Goal: Transaction & Acquisition: Purchase product/service

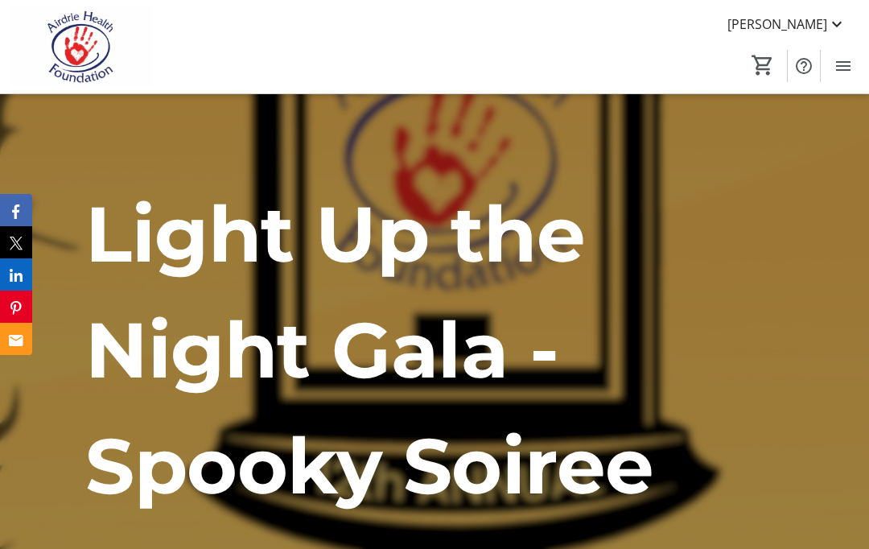
click at [857, 69] on span "Menu" at bounding box center [843, 66] width 32 height 32
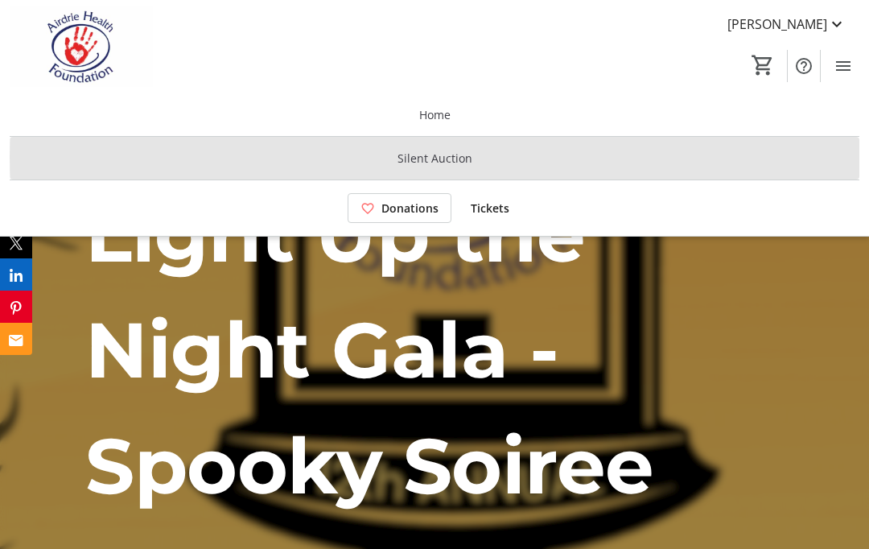
click at [660, 158] on span at bounding box center [434, 158] width 849 height 39
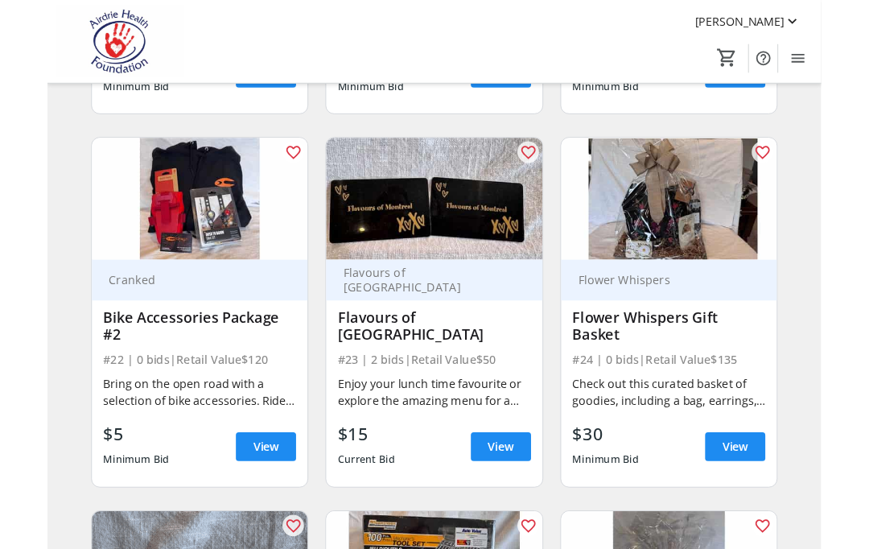
scroll to position [3078, 0]
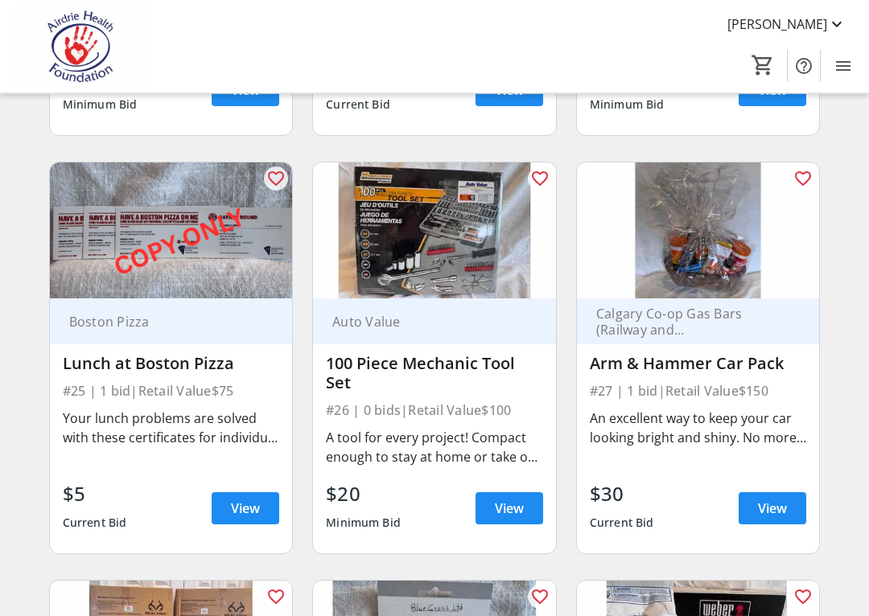
scroll to position [3424, 0]
click at [783, 508] on span "View" at bounding box center [772, 508] width 29 height 19
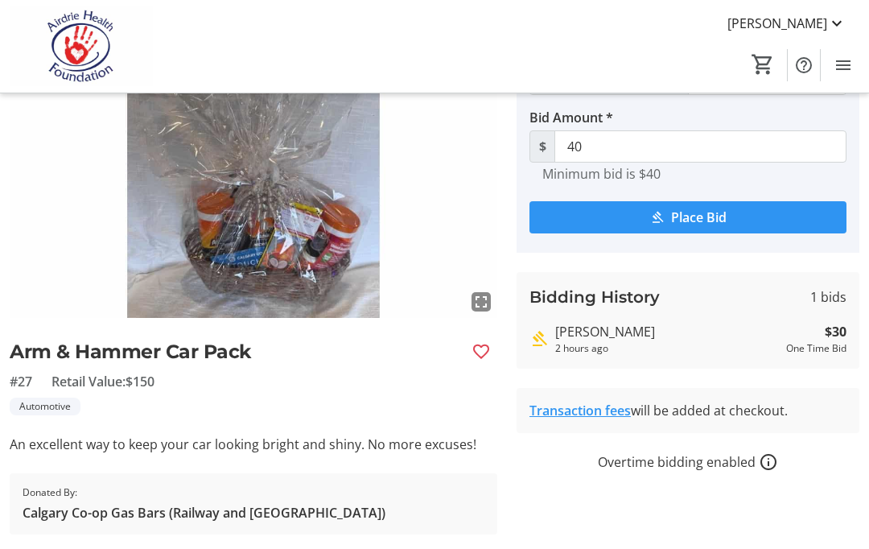
scroll to position [109, 0]
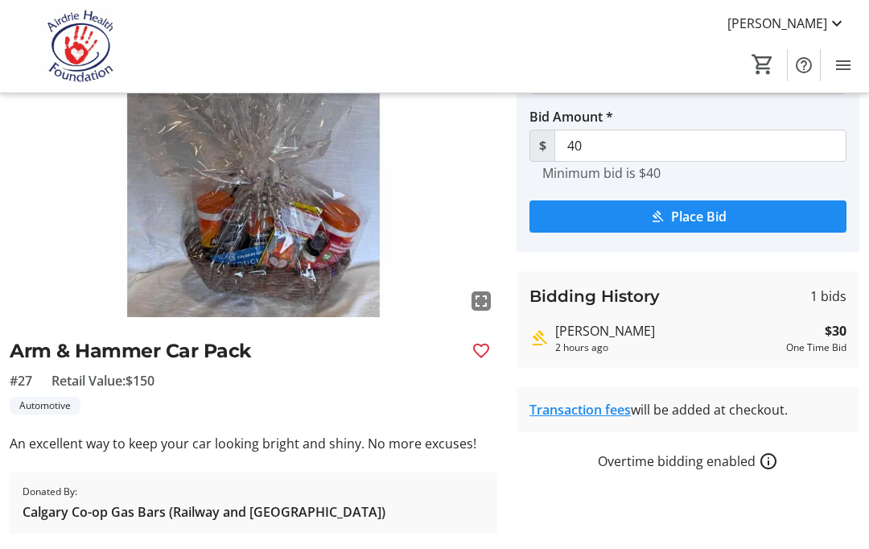
click at [745, 342] on div "2 hours ago" at bounding box center [667, 348] width 224 height 14
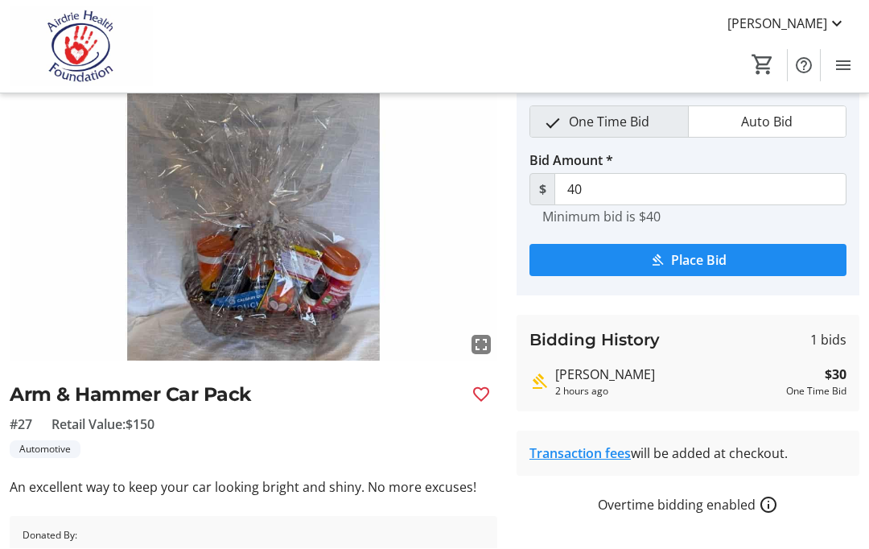
scroll to position [66, 0]
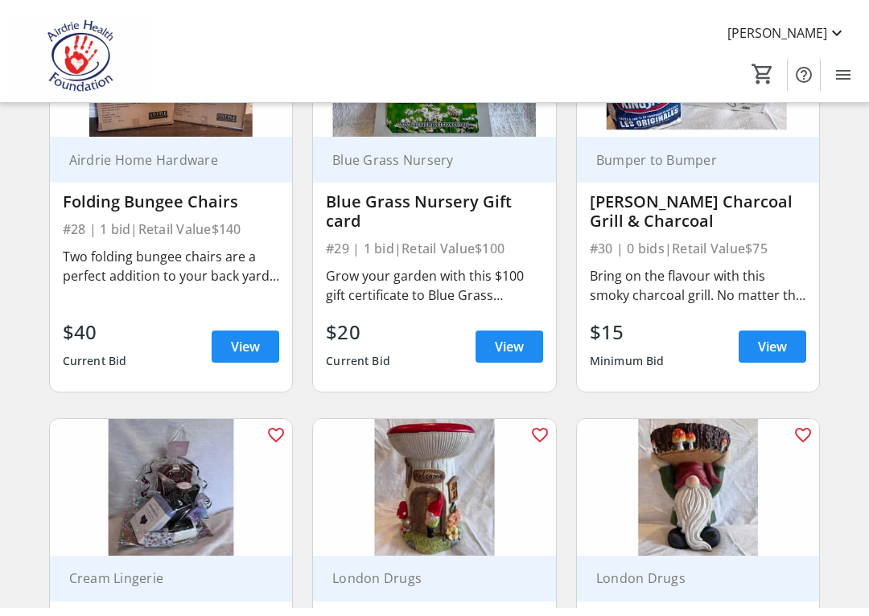
scroll to position [3997, 0]
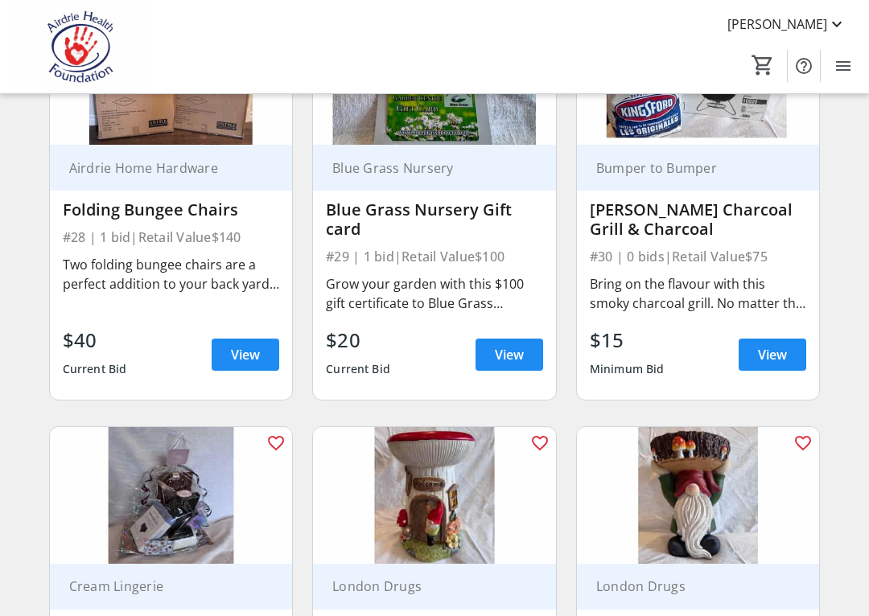
click at [162, 342] on div "$40 Current Bid View" at bounding box center [171, 355] width 217 height 58
click at [268, 343] on span at bounding box center [246, 354] width 68 height 39
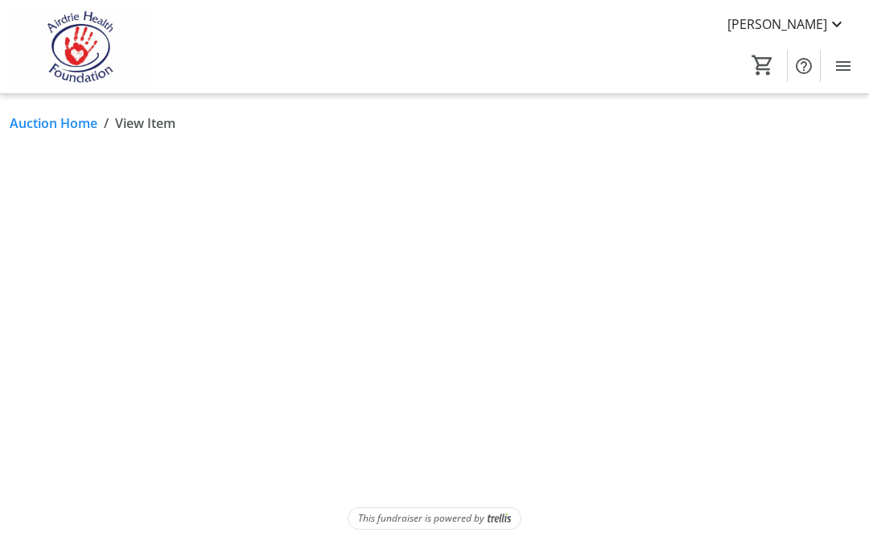
click at [265, 277] on div "Auction Home / View Item This fundraiser is powered by" at bounding box center [434, 321] width 869 height 454
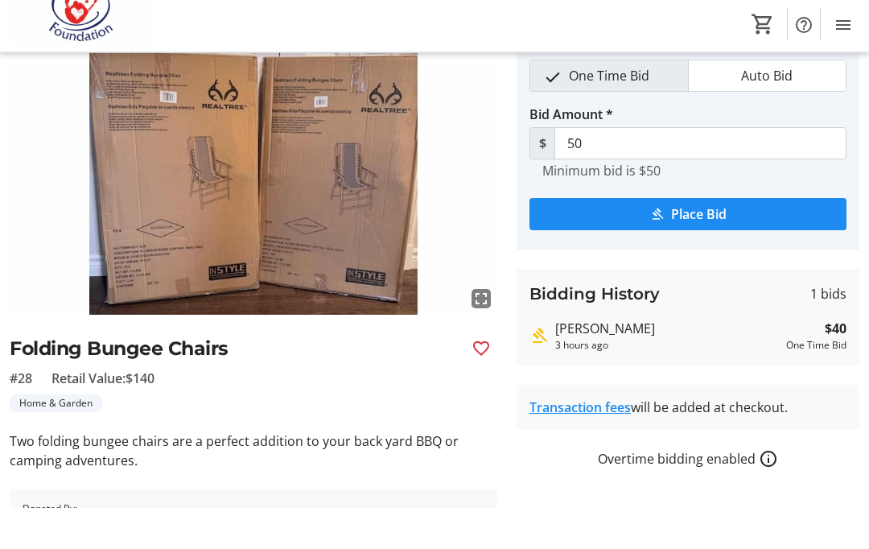
scroll to position [112, 0]
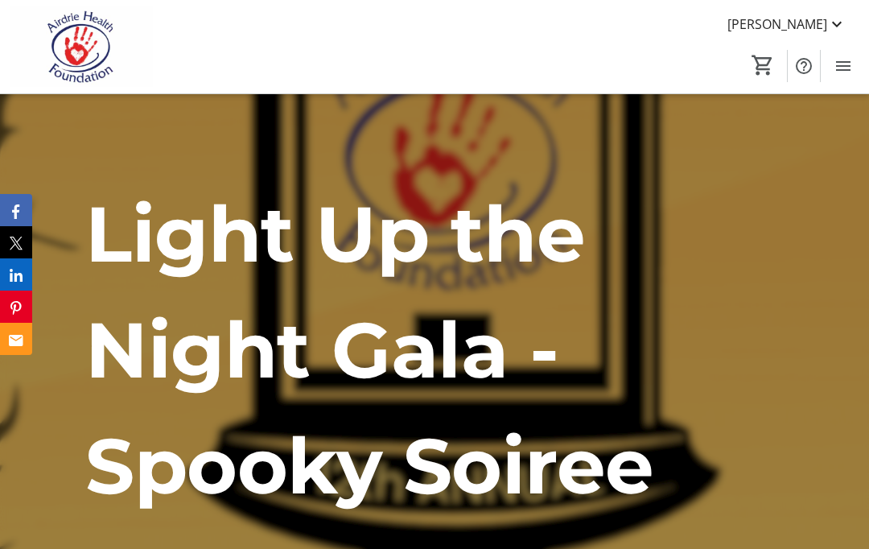
click at [849, 67] on mat-icon "Menu" at bounding box center [842, 65] width 19 height 19
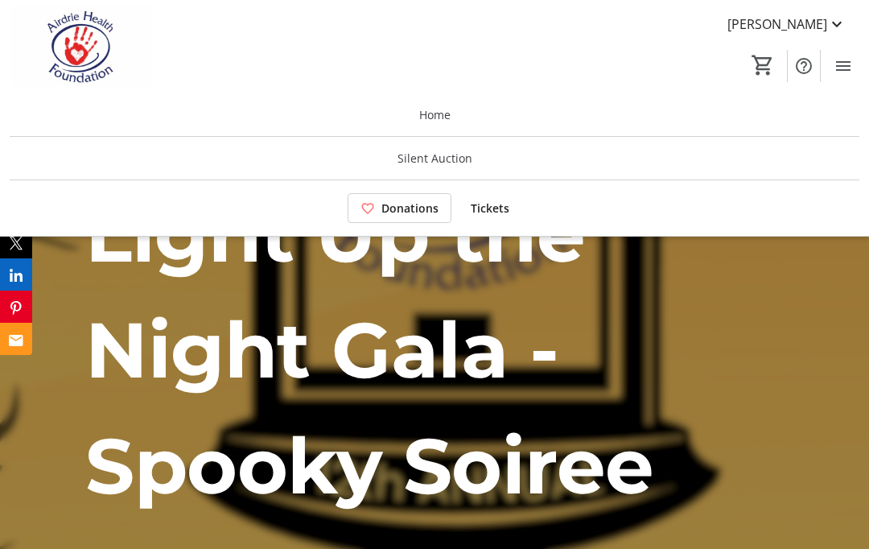
click at [491, 147] on span at bounding box center [434, 158] width 849 height 39
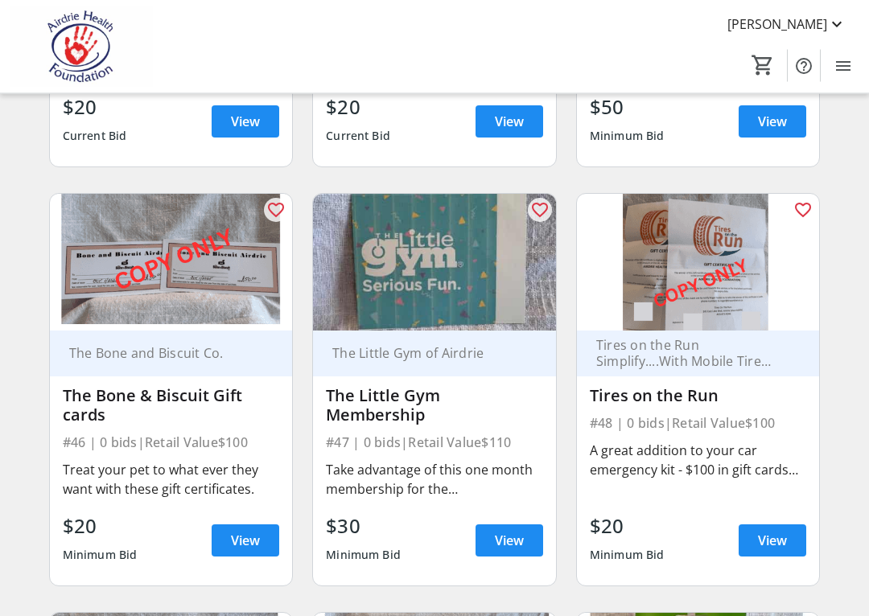
scroll to position [6267, 0]
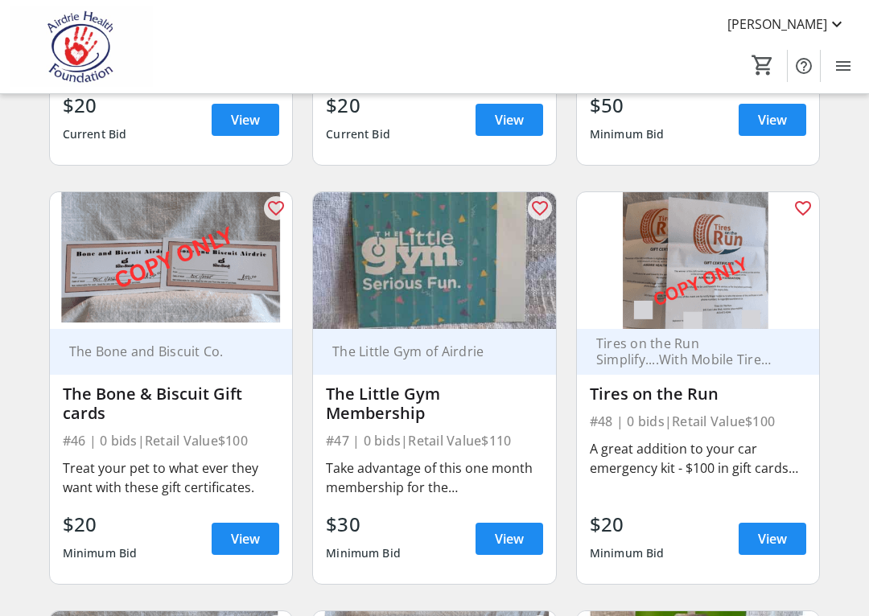
click at [791, 478] on div "A great addition to your car emergency kit - $100 in gift cards for any service." at bounding box center [698, 468] width 217 height 64
click at [787, 538] on span "View" at bounding box center [772, 538] width 29 height 19
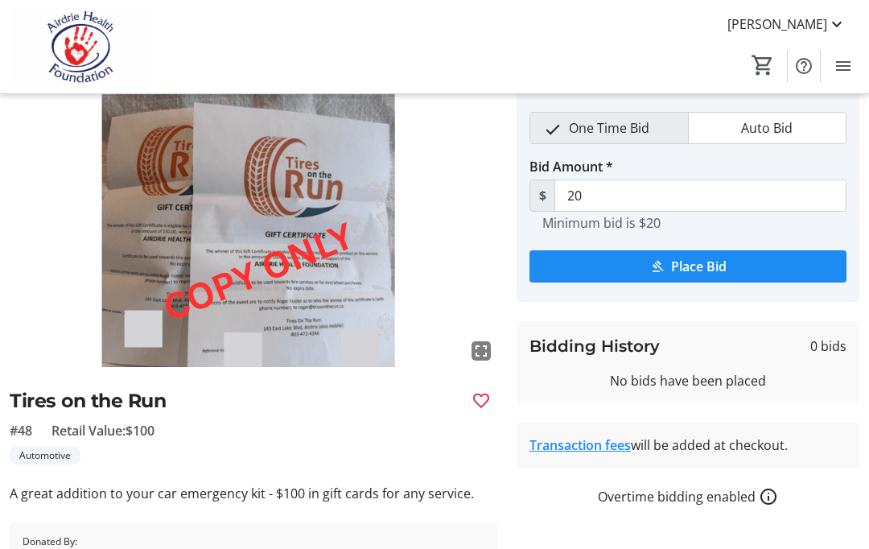
scroll to position [63, 0]
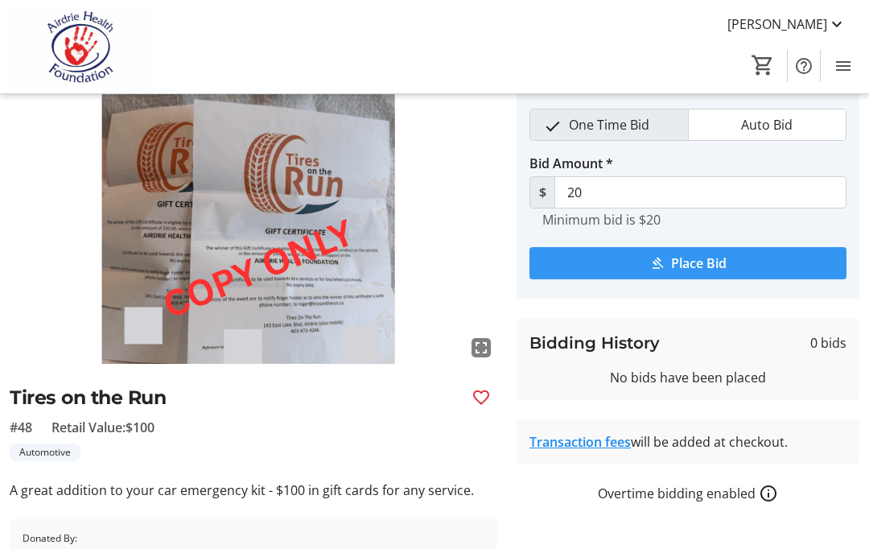
click at [741, 252] on span "submit" at bounding box center [687, 263] width 317 height 39
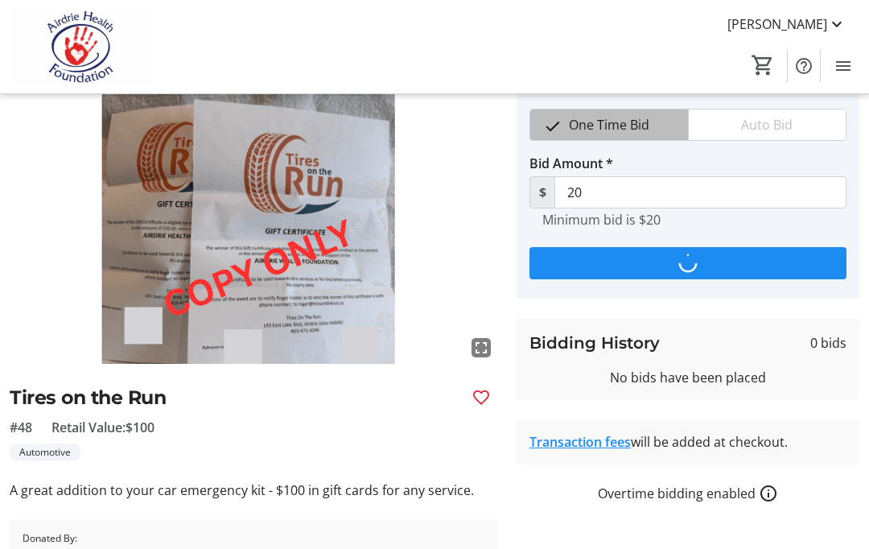
scroll to position [0, 0]
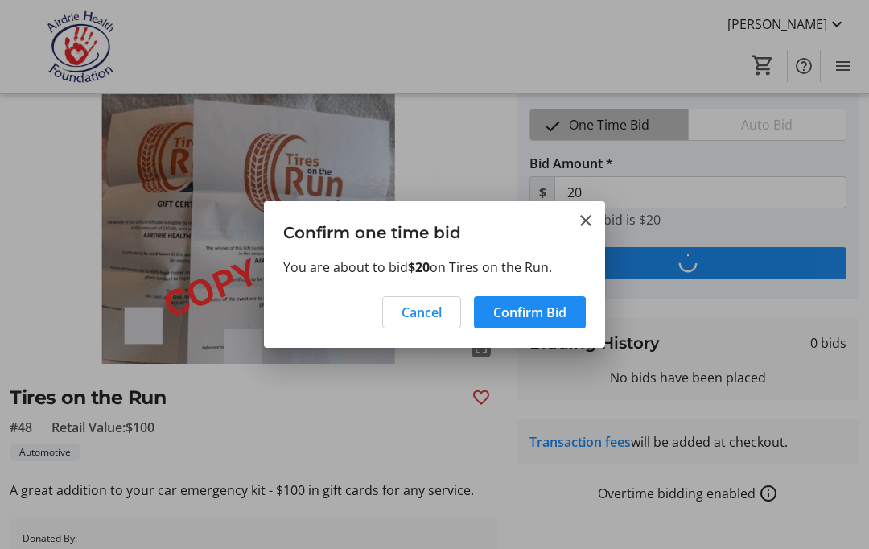
click at [552, 313] on span "Confirm Bid" at bounding box center [529, 311] width 73 height 19
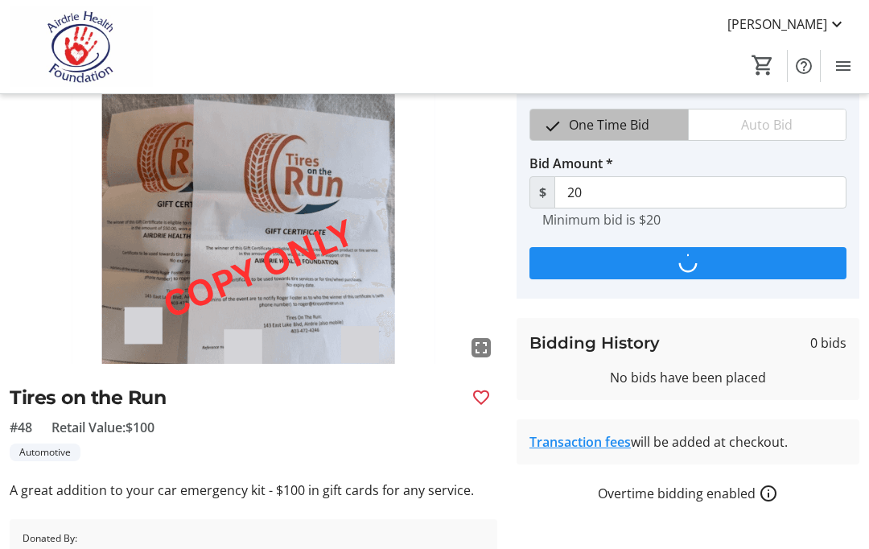
scroll to position [63, 0]
type input "30"
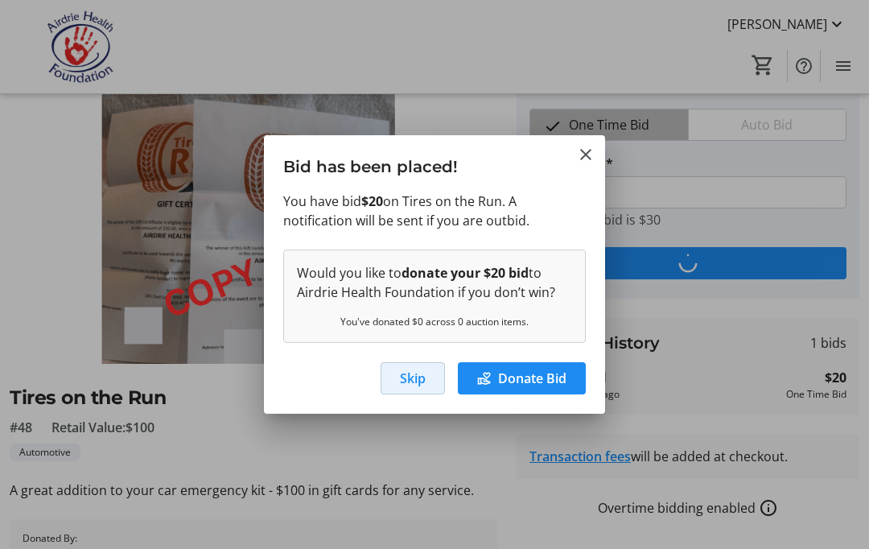
click at [426, 376] on span "button" at bounding box center [412, 378] width 63 height 39
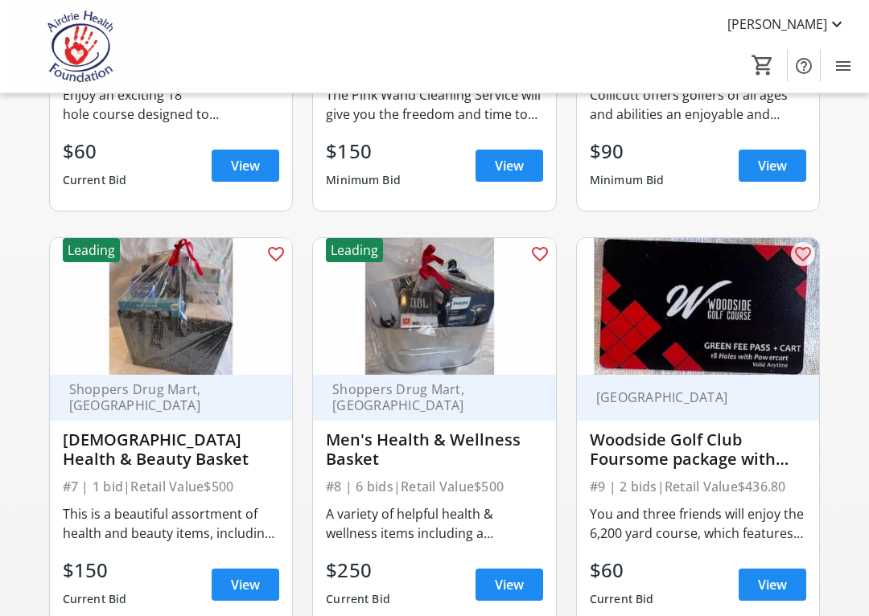
scroll to position [836, 0]
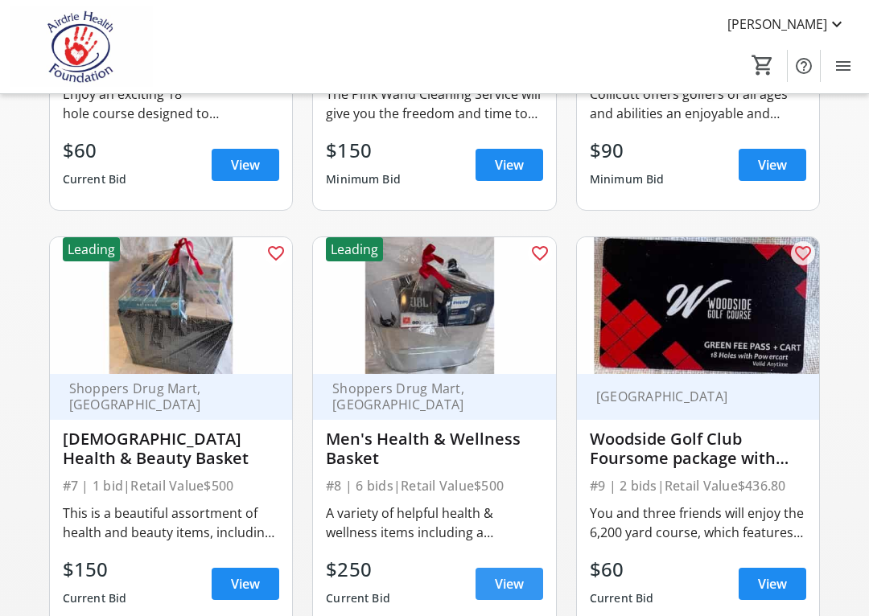
click at [523, 548] on span "View" at bounding box center [509, 583] width 29 height 19
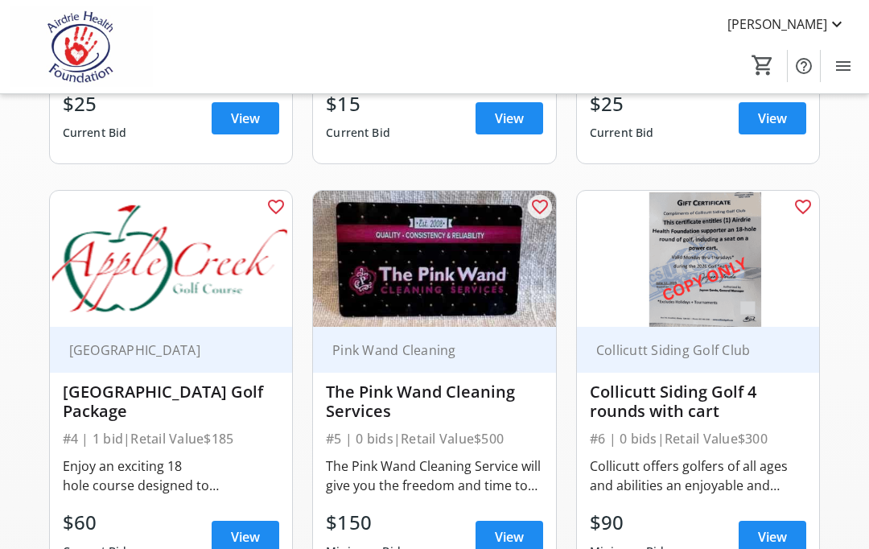
scroll to position [464, 0]
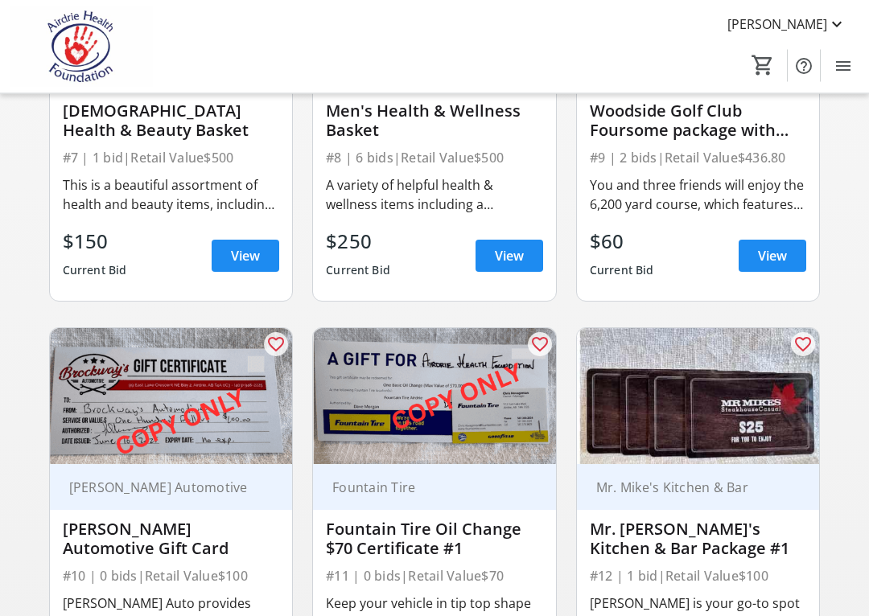
scroll to position [1165, 0]
click at [262, 256] on span at bounding box center [246, 255] width 68 height 39
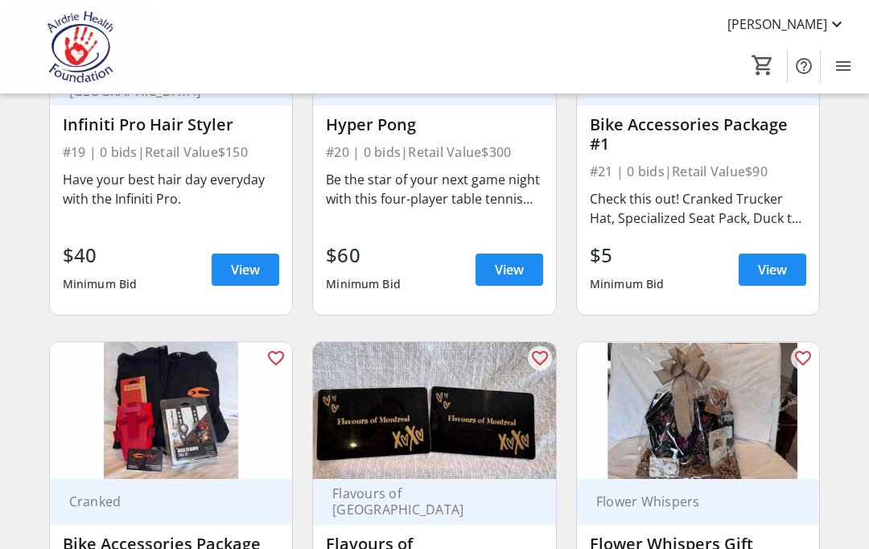
scroll to position [2824, 0]
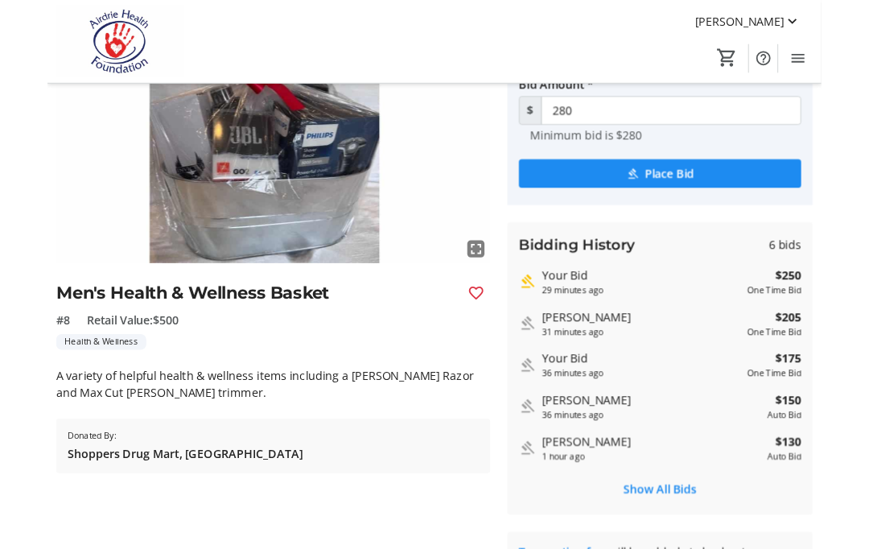
scroll to position [199, 0]
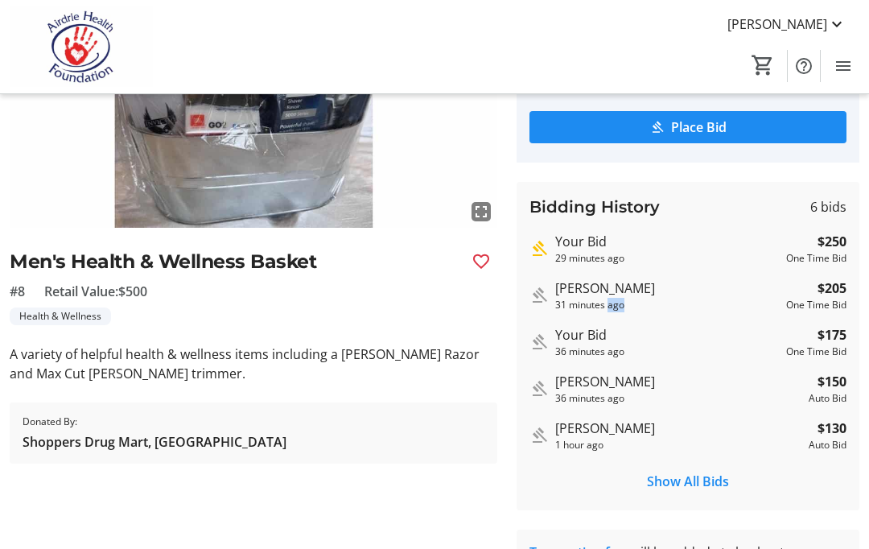
click at [697, 485] on span "Show All Bids" at bounding box center [688, 480] width 82 height 19
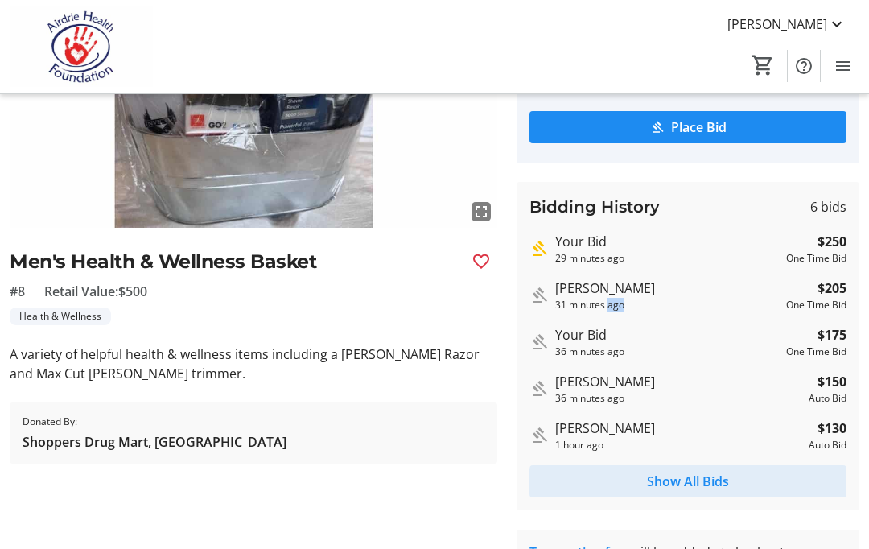
scroll to position [0, 0]
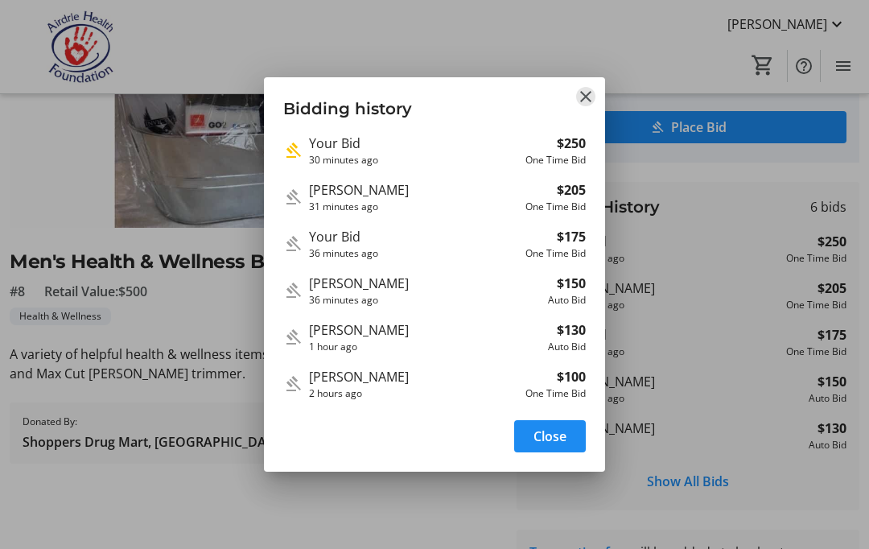
click at [585, 88] on mat-icon "Close" at bounding box center [585, 96] width 19 height 19
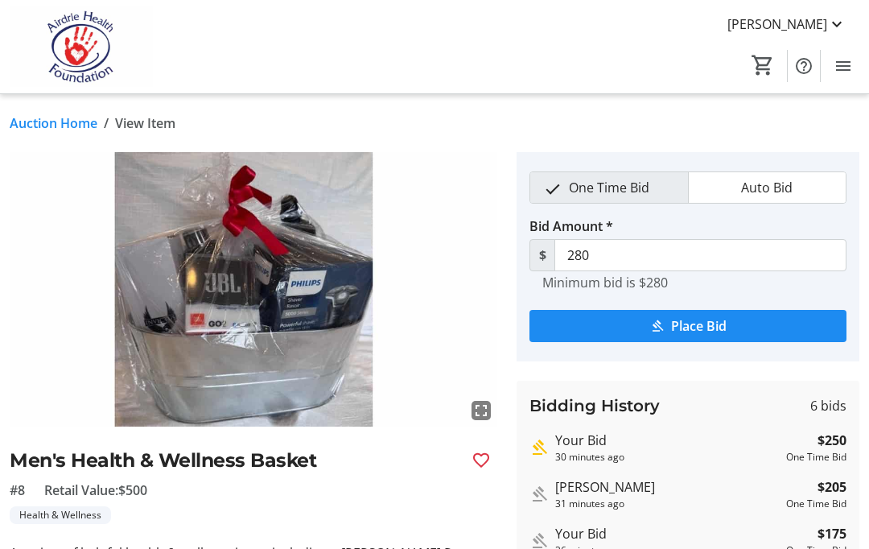
scroll to position [199, 0]
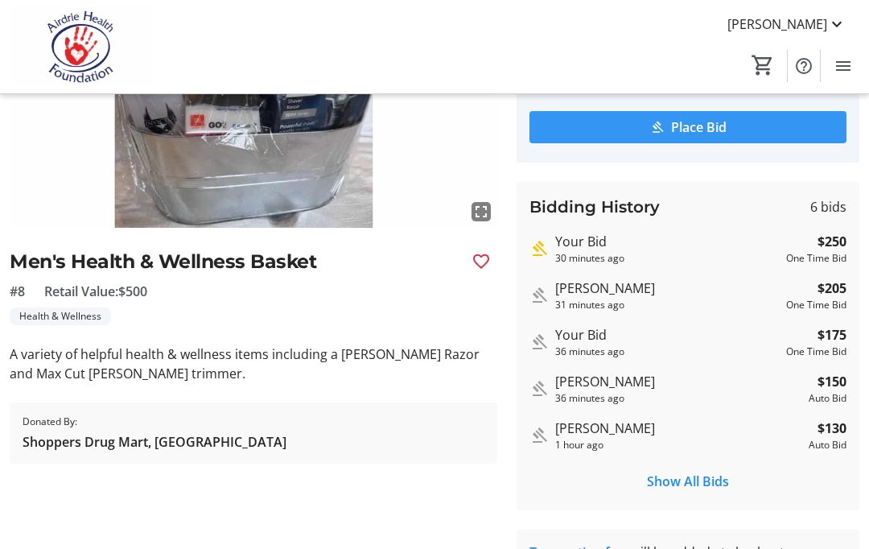
click at [722, 127] on span "Place Bid" at bounding box center [698, 126] width 55 height 19
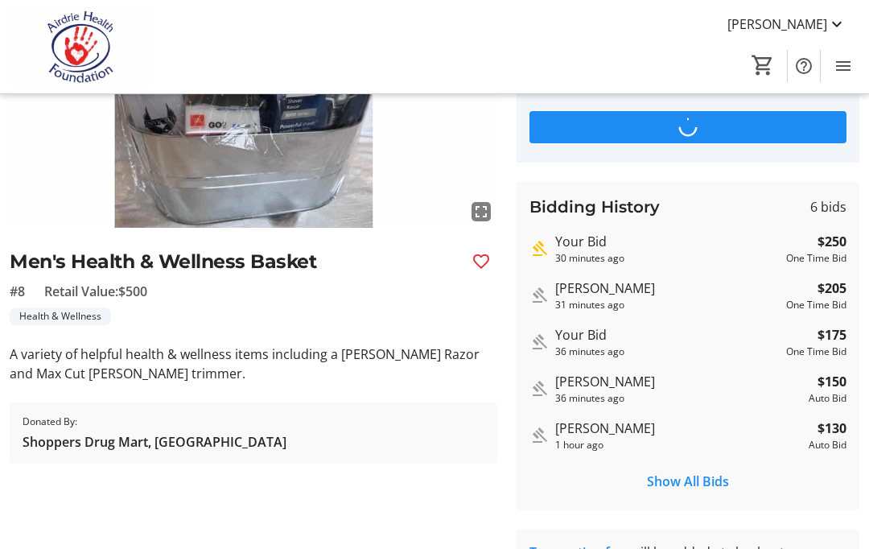
scroll to position [0, 0]
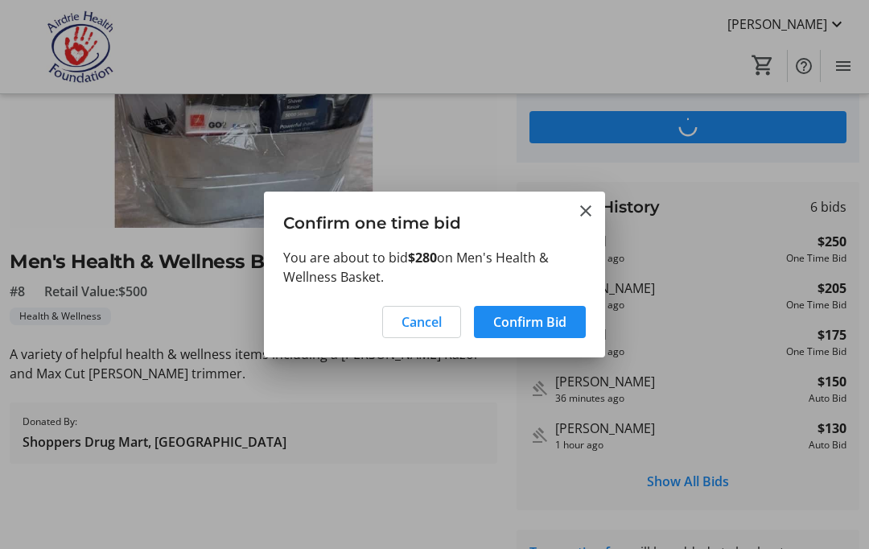
click at [594, 202] on mat-icon "Close" at bounding box center [585, 210] width 19 height 19
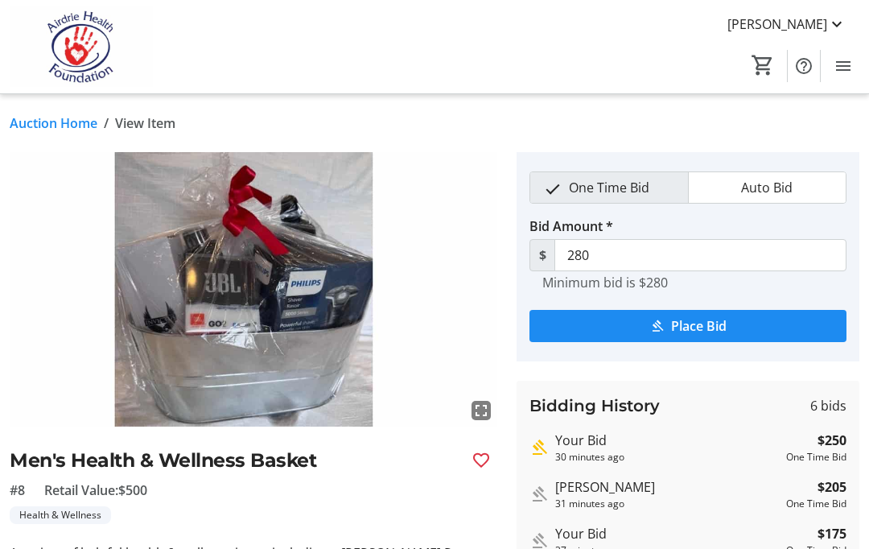
click at [857, 61] on span "Menu" at bounding box center [843, 66] width 32 height 32
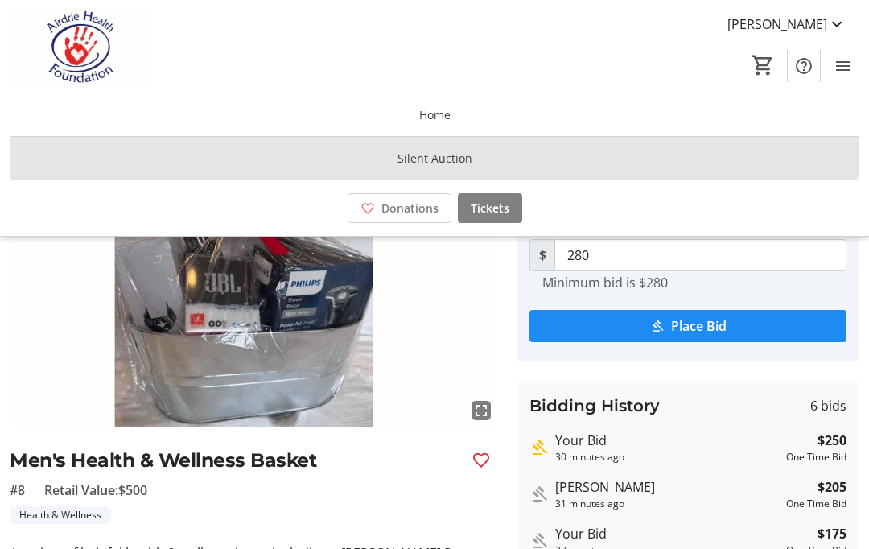
click at [652, 162] on span at bounding box center [434, 158] width 849 height 39
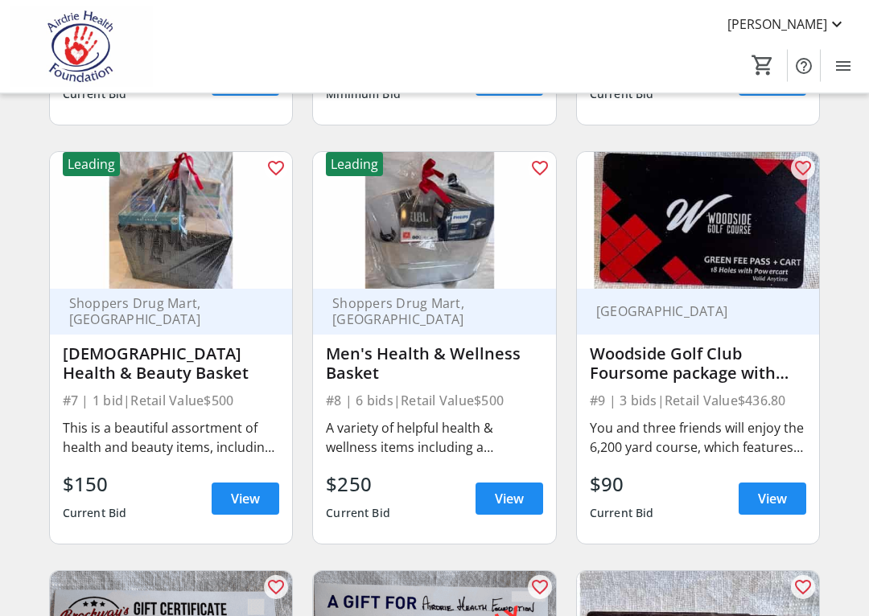
scroll to position [922, 0]
click at [529, 494] on span at bounding box center [509, 498] width 68 height 39
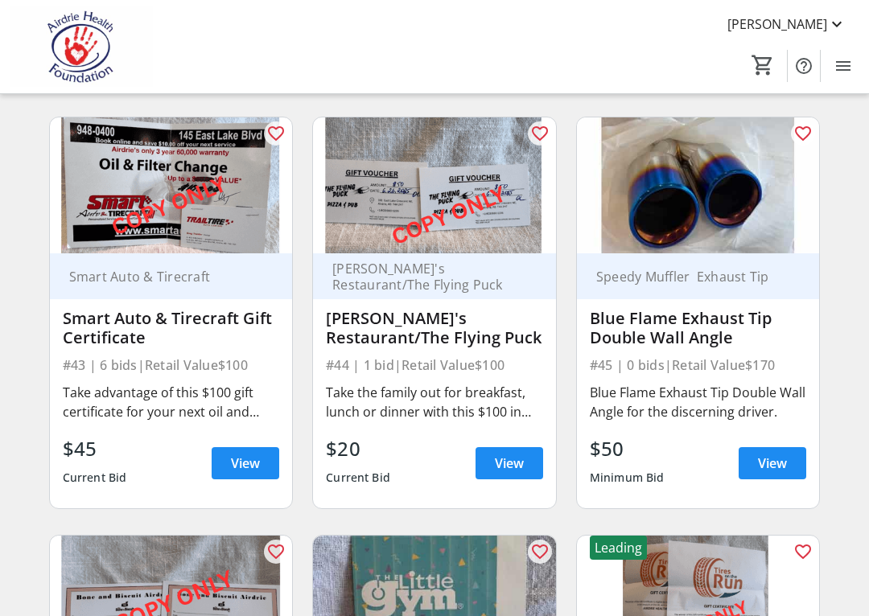
scroll to position [5929, 0]
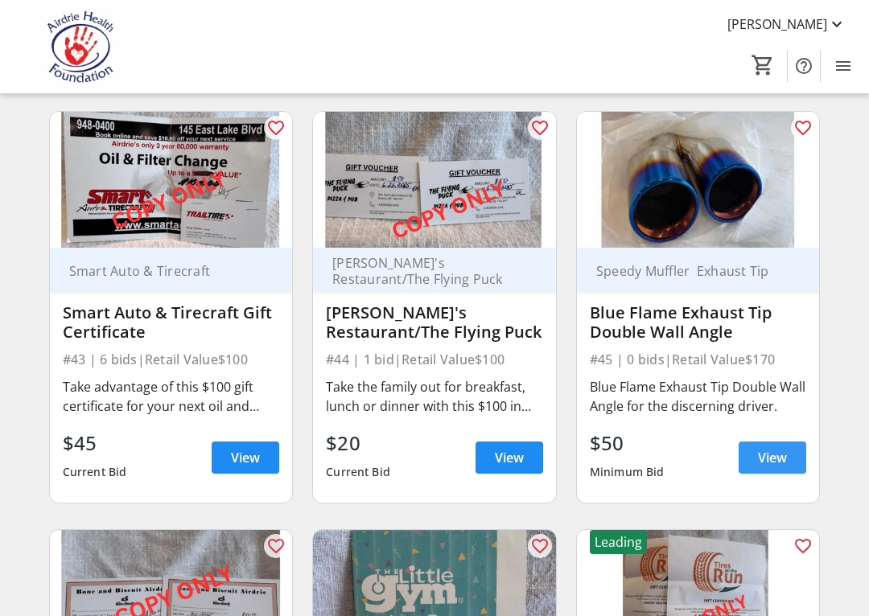
click at [781, 455] on span "View" at bounding box center [772, 457] width 29 height 19
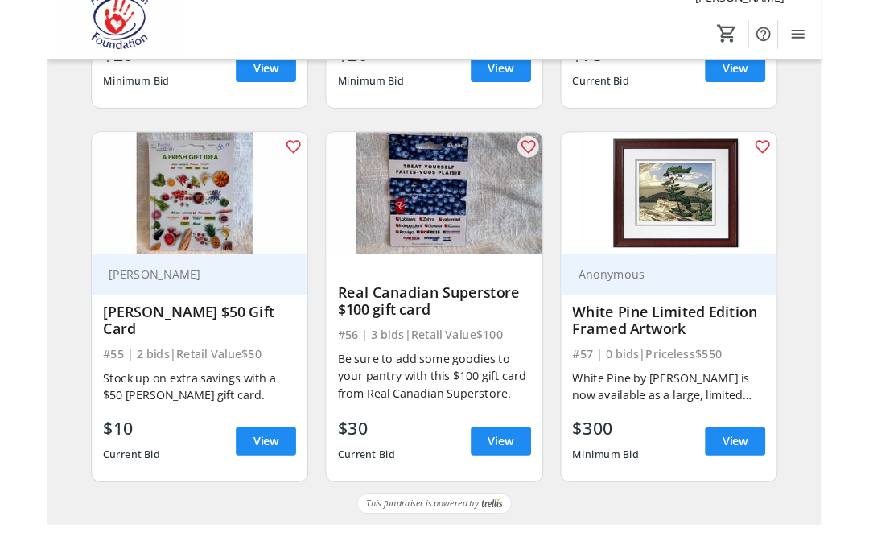
scroll to position [7569, 0]
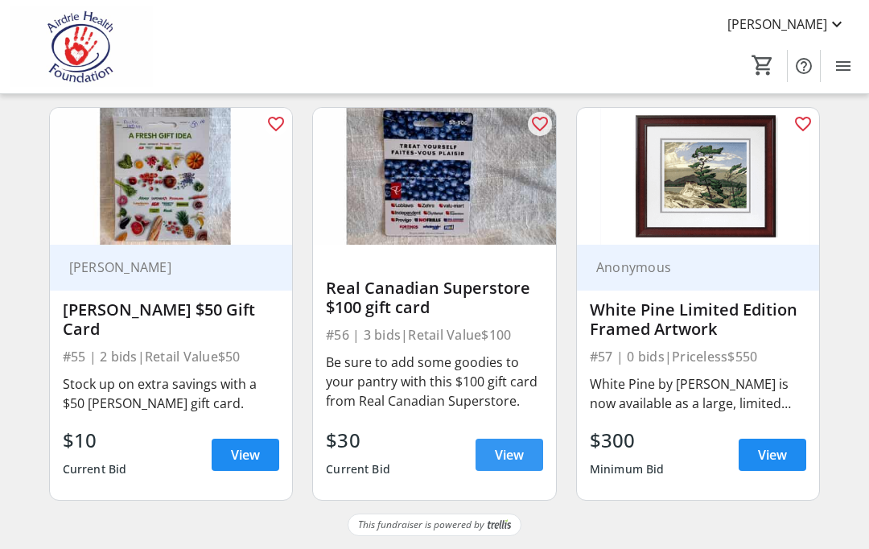
click at [527, 456] on span at bounding box center [509, 454] width 68 height 39
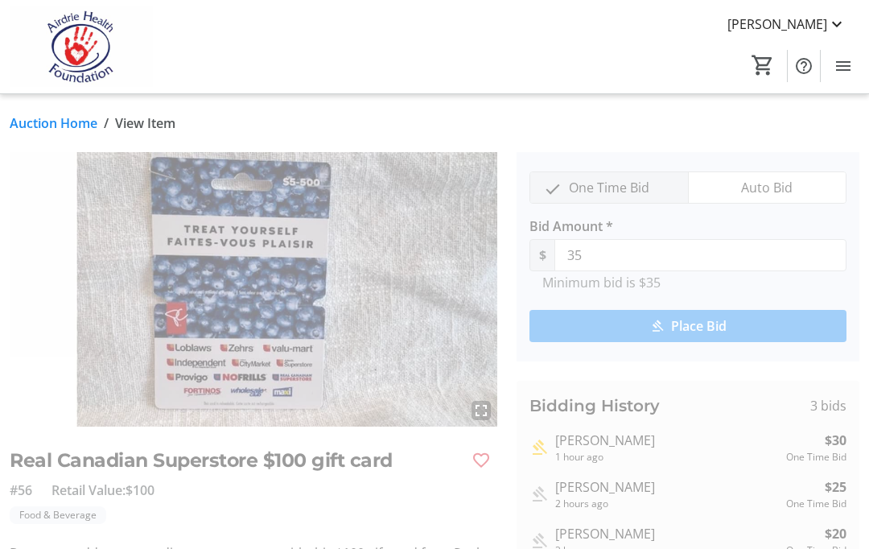
click at [707, 326] on span "Place Bid" at bounding box center [698, 325] width 55 height 19
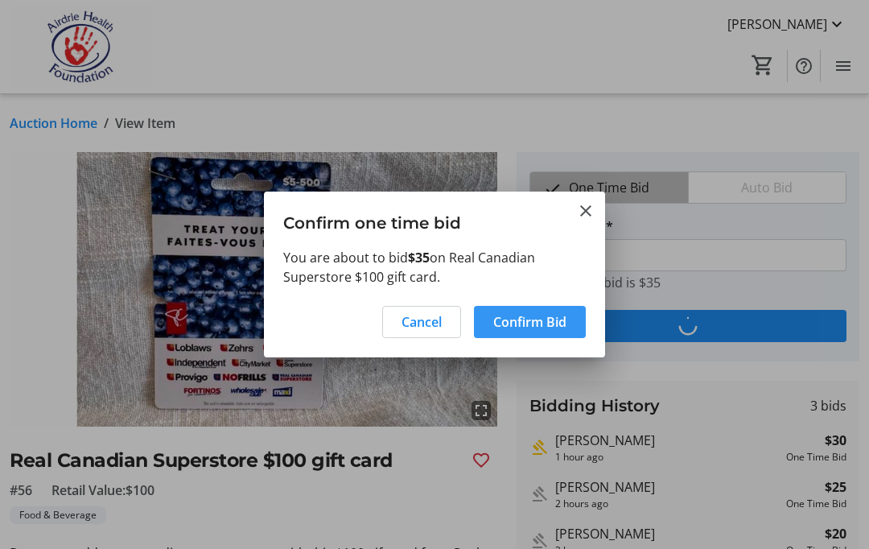
click at [556, 322] on span "Confirm Bid" at bounding box center [529, 321] width 73 height 19
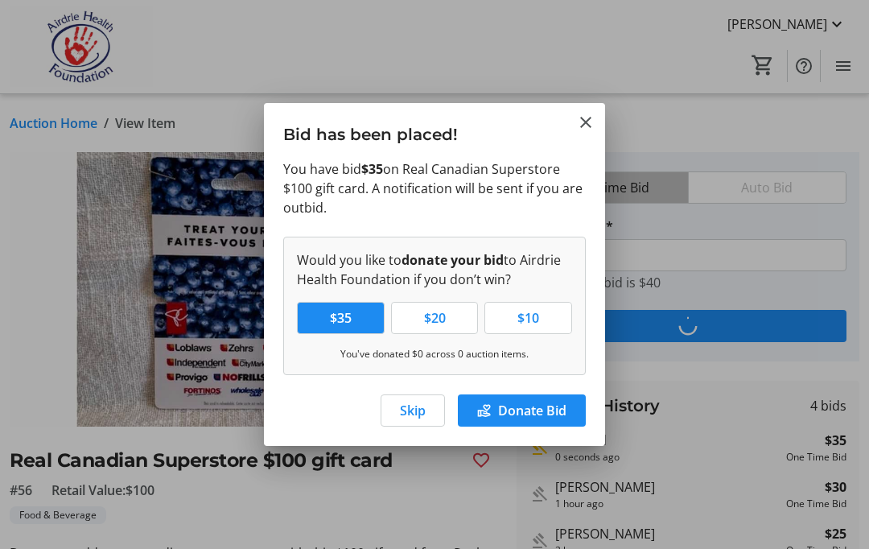
type input "40"
click at [417, 411] on span "Skip" at bounding box center [413, 410] width 26 height 19
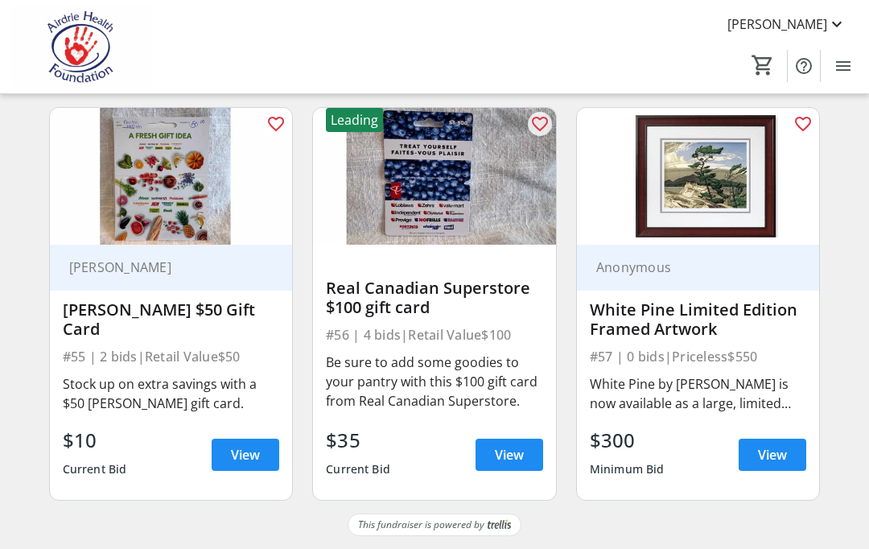
scroll to position [7530, 0]
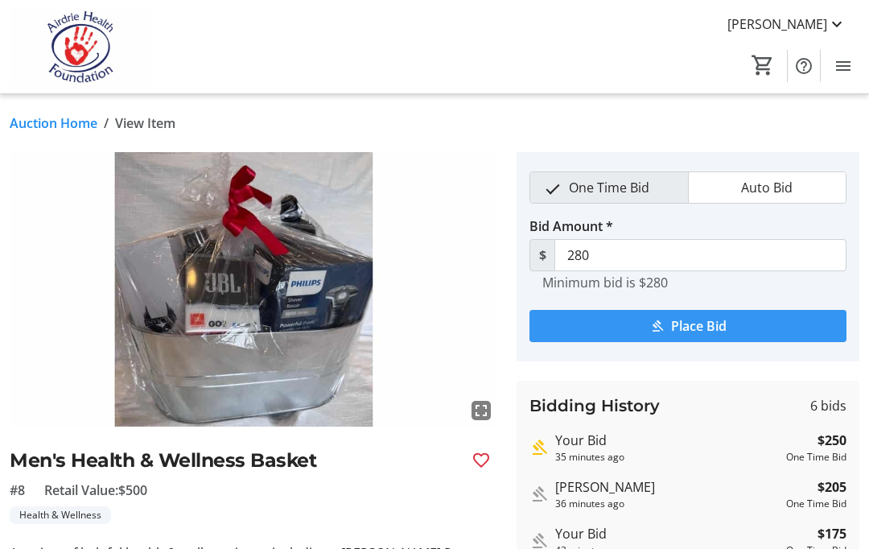
click at [713, 325] on span "Place Bid" at bounding box center [698, 325] width 55 height 19
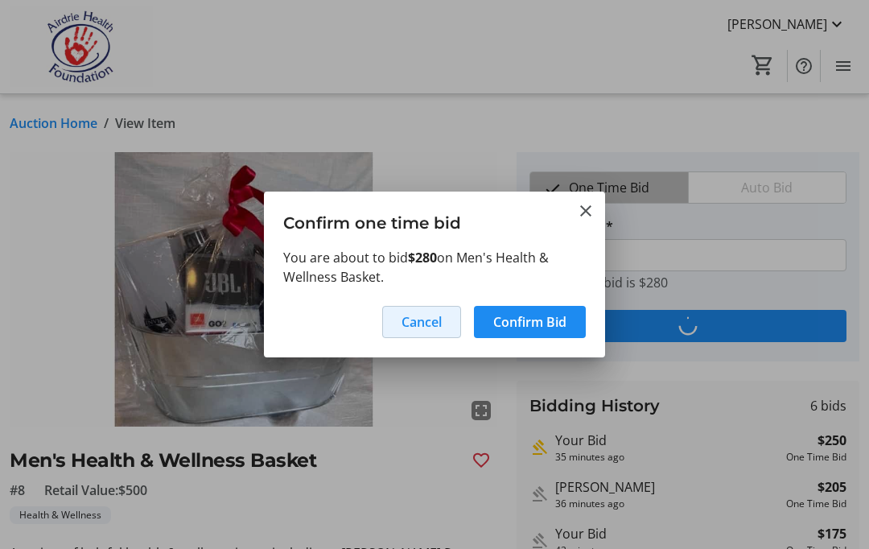
click at [403, 327] on span "Cancel" at bounding box center [421, 321] width 40 height 19
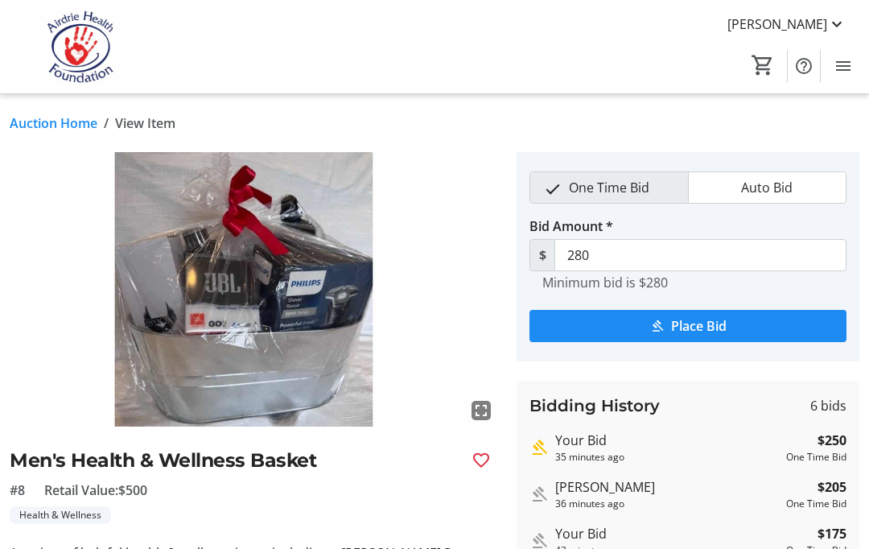
click at [327, 465] on h2 "Men's Health & Wellness Basket" at bounding box center [234, 460] width 449 height 28
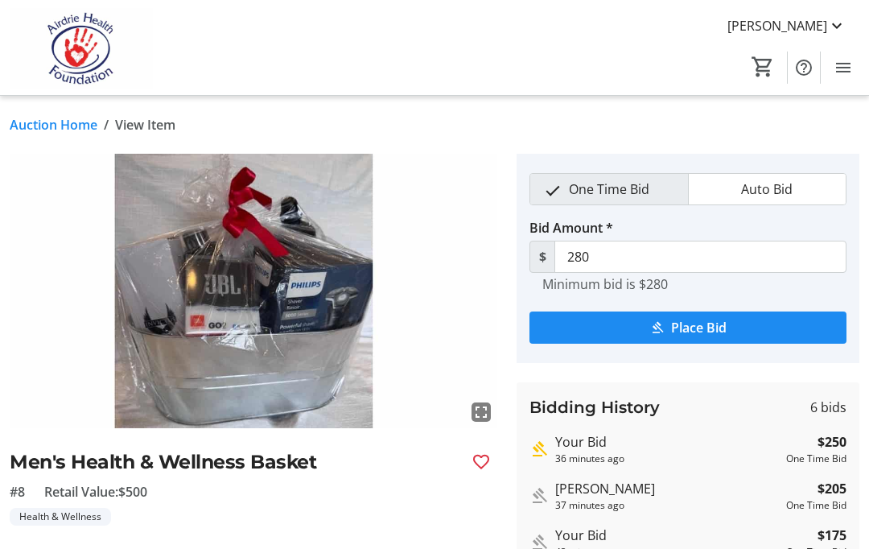
scroll to position [64, 0]
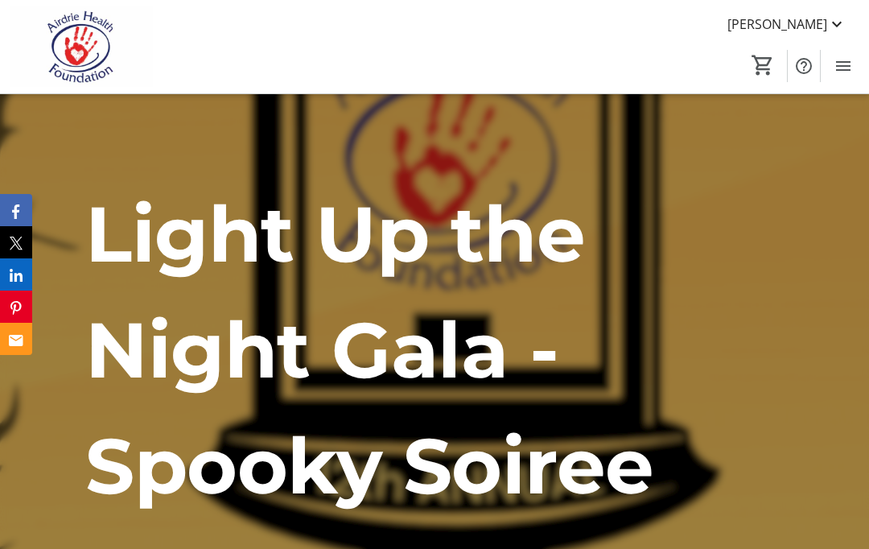
click at [840, 63] on mat-icon "Menu" at bounding box center [842, 65] width 19 height 19
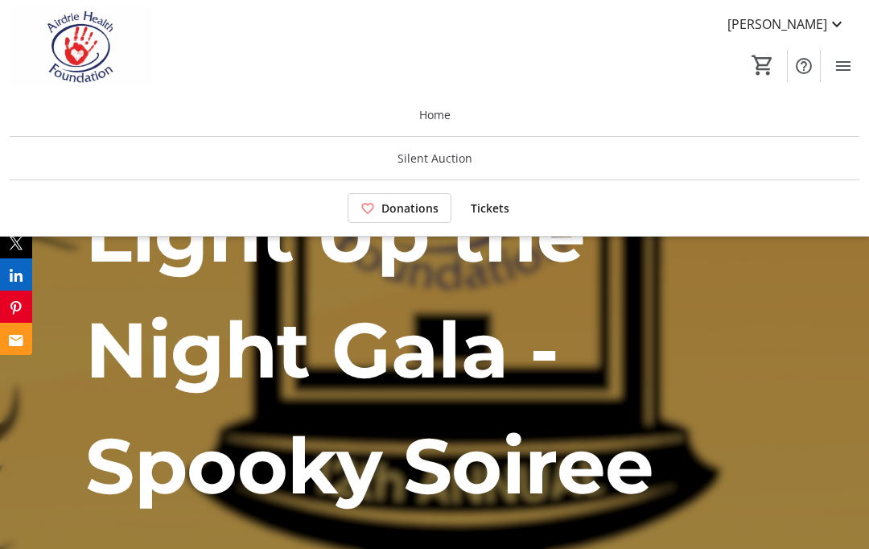
click at [603, 159] on span at bounding box center [434, 158] width 849 height 39
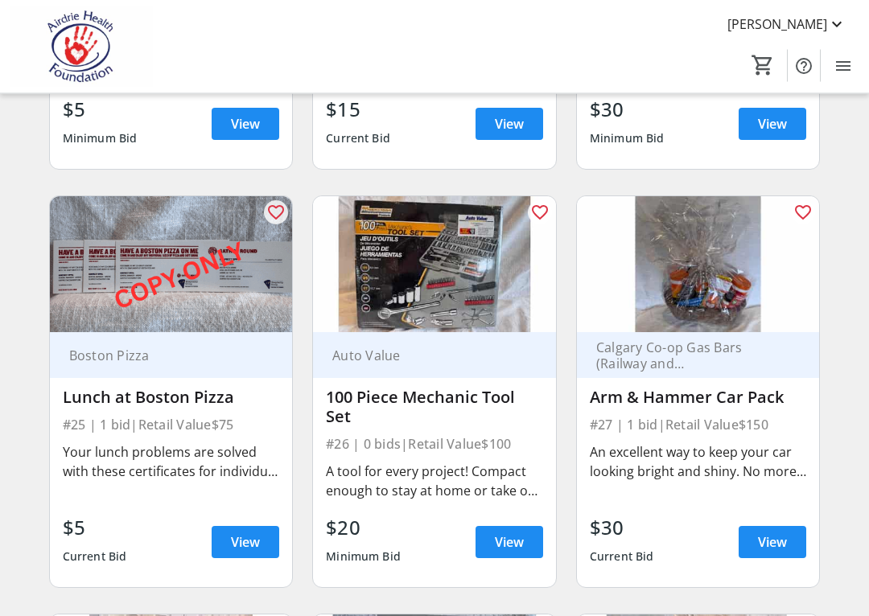
scroll to position [3391, 0]
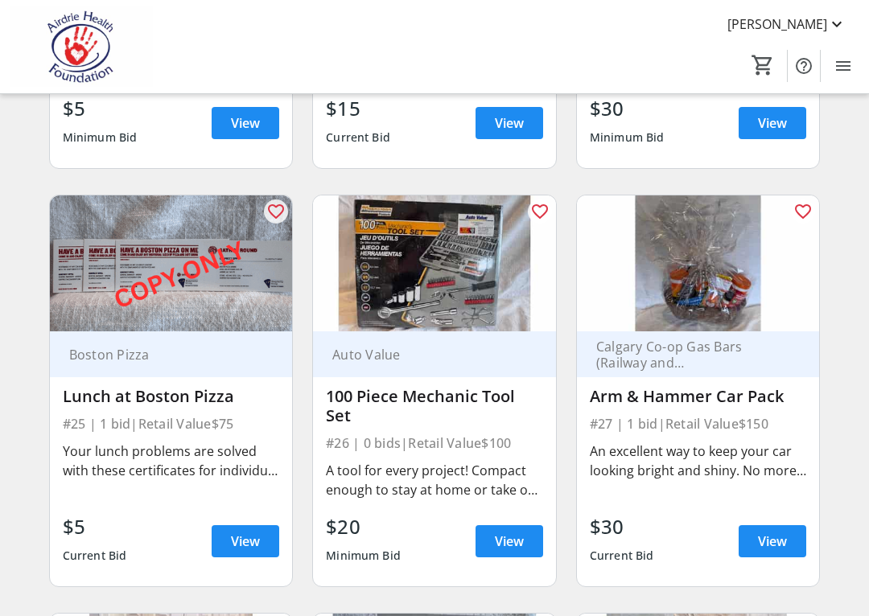
click at [740, 465] on div "An excellent way to keep your car looking bright and shiny. No more excuses!" at bounding box center [698, 461] width 217 height 39
click at [775, 531] on span at bounding box center [772, 541] width 68 height 39
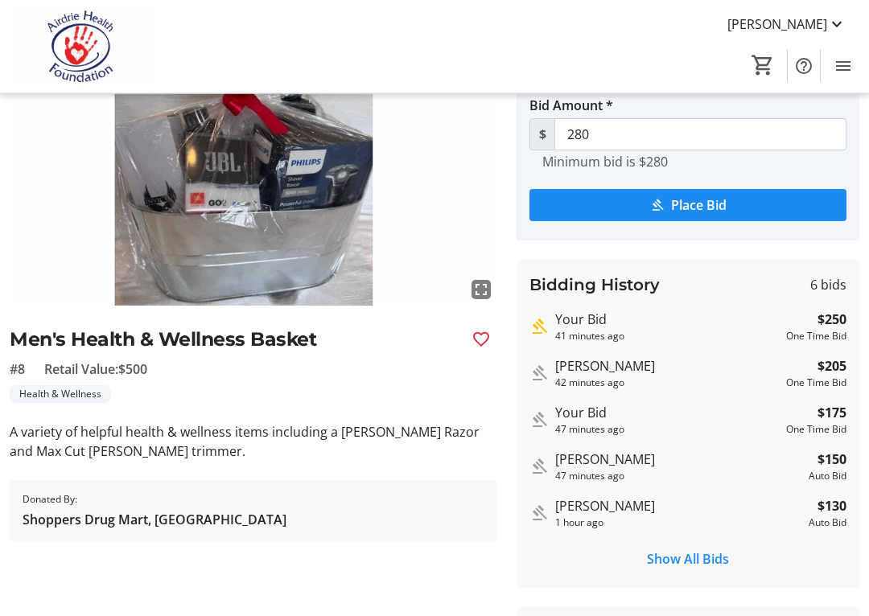
scroll to position [122, 0]
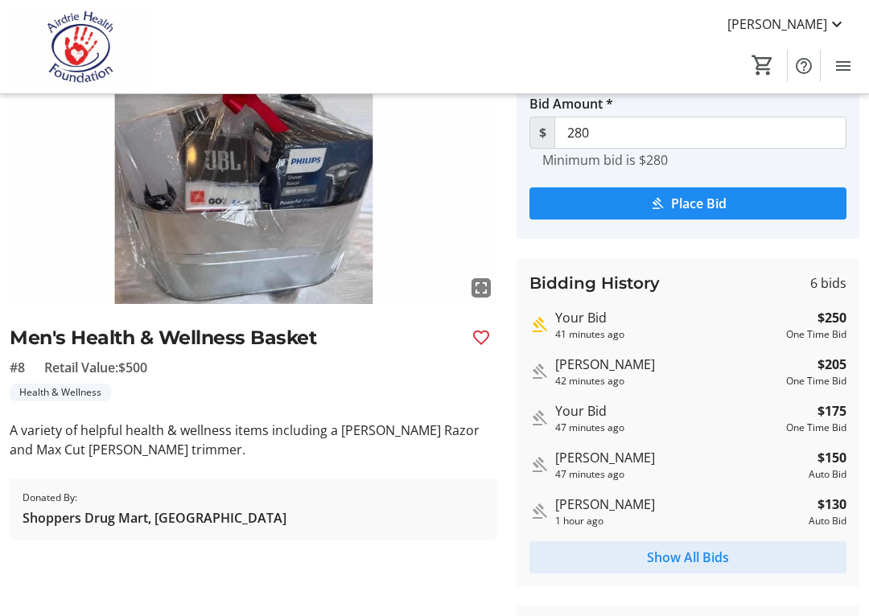
click at [705, 548] on span "Show All Bids" at bounding box center [688, 557] width 82 height 19
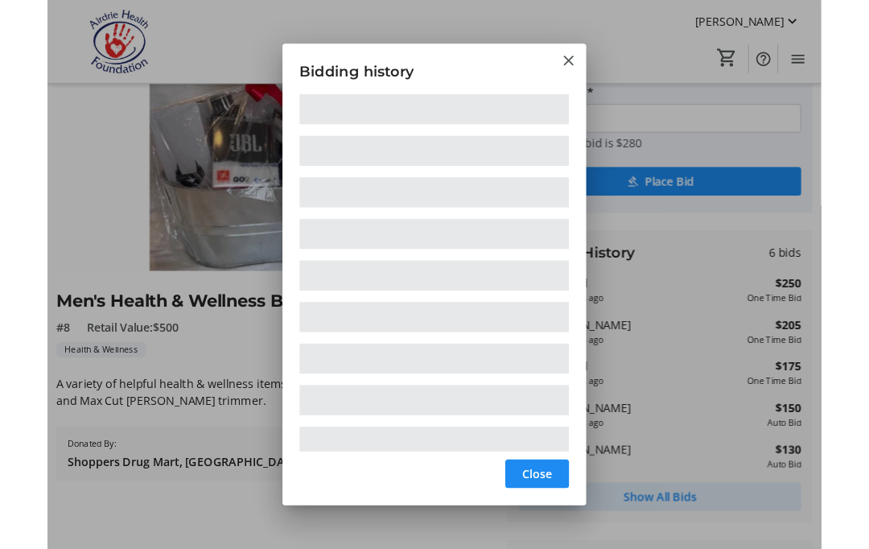
scroll to position [0, 0]
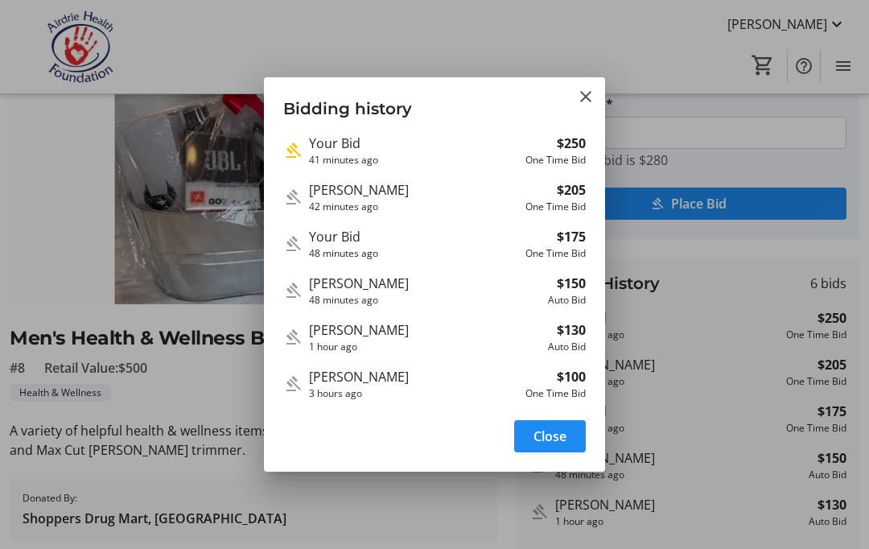
click at [533, 433] on span "Close" at bounding box center [549, 435] width 33 height 19
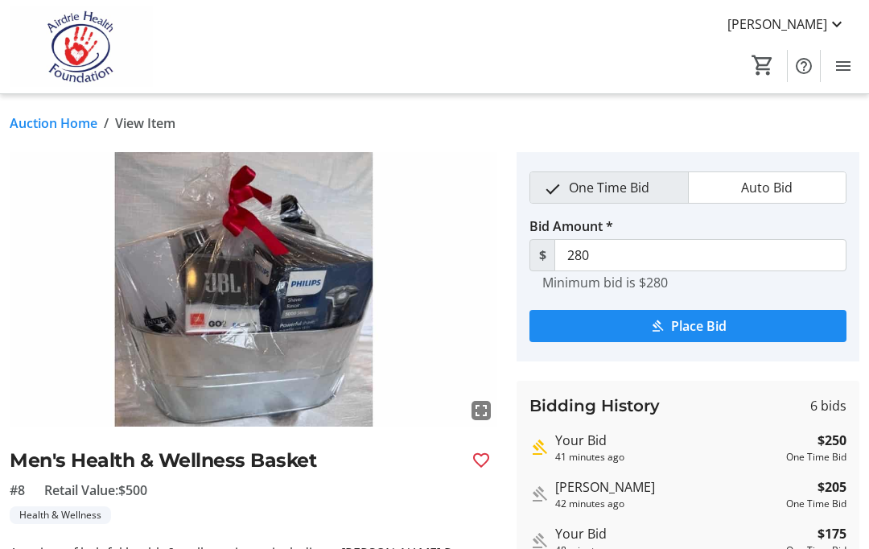
scroll to position [122, 0]
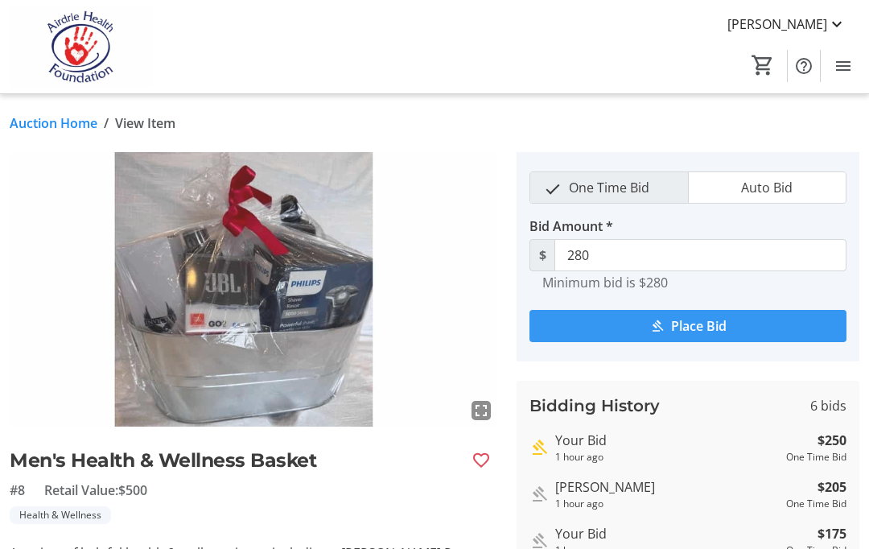
click at [36, 131] on link "Auction Home" at bounding box center [54, 122] width 88 height 19
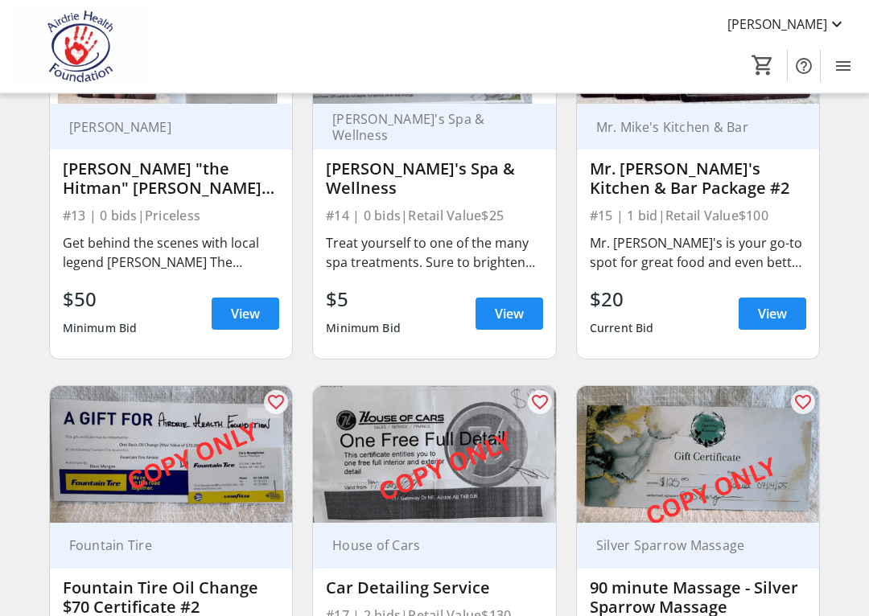
scroll to position [1944, 0]
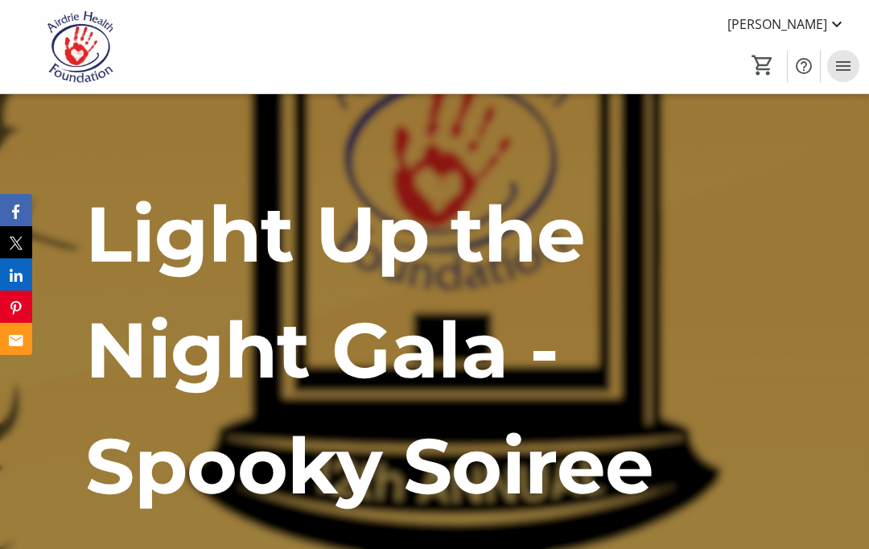
click at [844, 71] on mat-icon "Menu" at bounding box center [842, 65] width 19 height 19
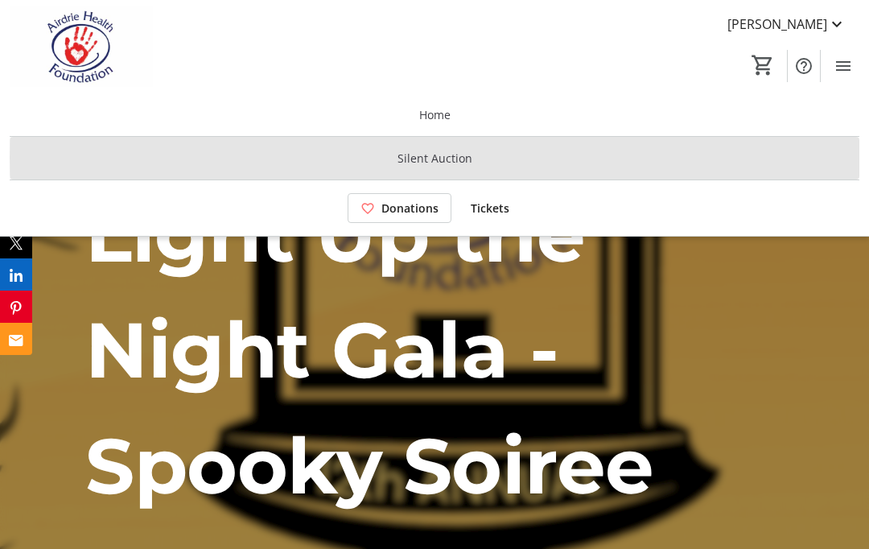
click at [709, 158] on span at bounding box center [434, 158] width 849 height 39
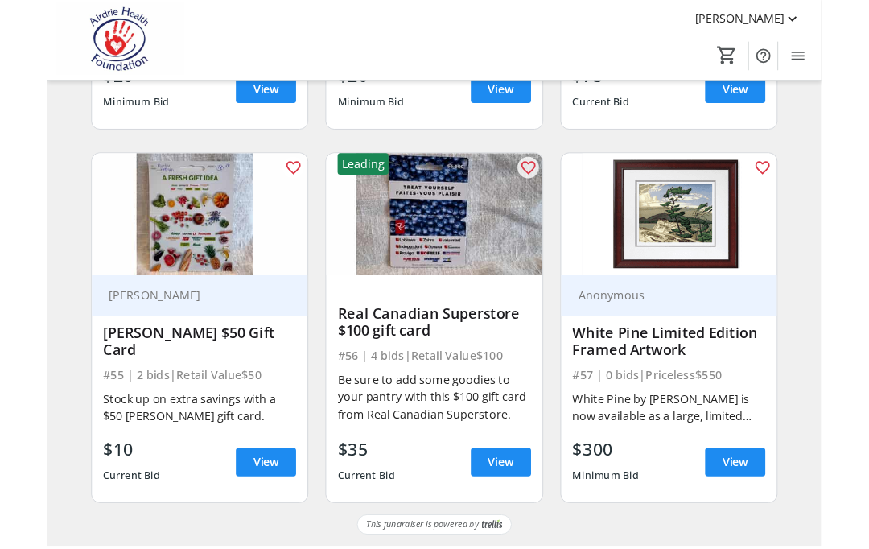
scroll to position [7569, 0]
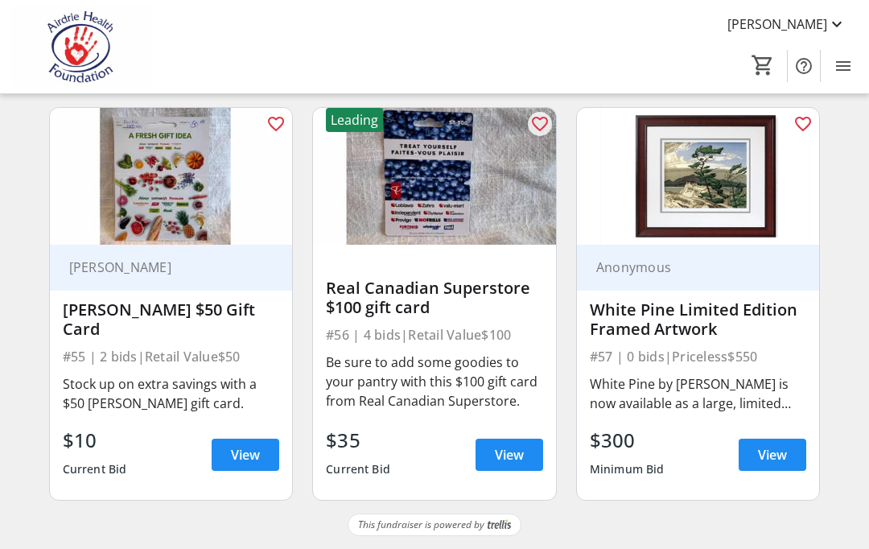
click at [838, 30] on mat-icon at bounding box center [836, 23] width 19 height 19
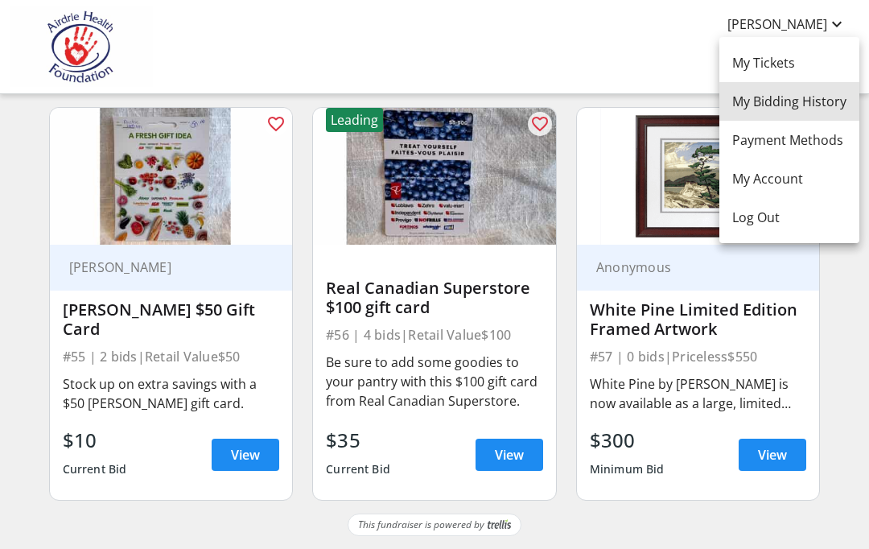
click at [835, 102] on span "My Bidding History" at bounding box center [789, 101] width 114 height 19
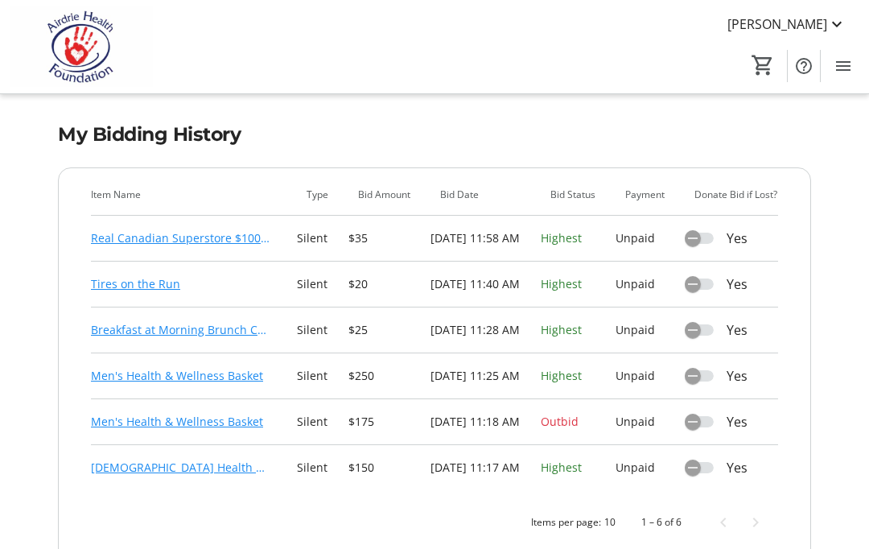
click at [199, 426] on link "Men's Health & Wellness Basket" at bounding box center [177, 421] width 172 height 19
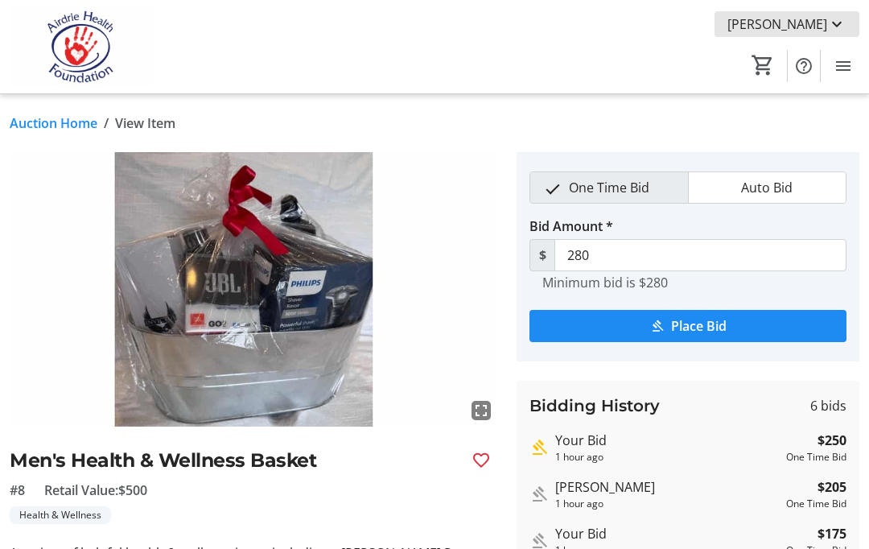
click at [842, 16] on mat-icon at bounding box center [836, 23] width 19 height 19
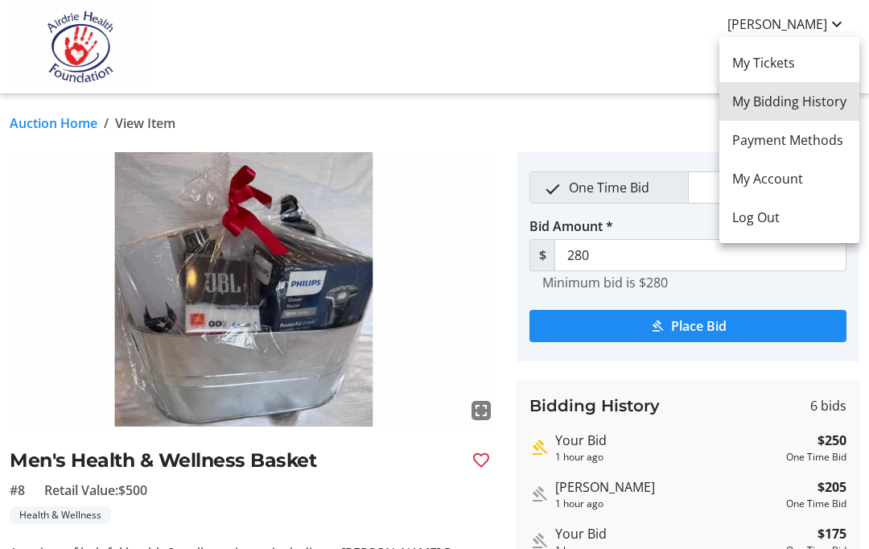
click at [821, 101] on span "My Bidding History" at bounding box center [789, 101] width 114 height 19
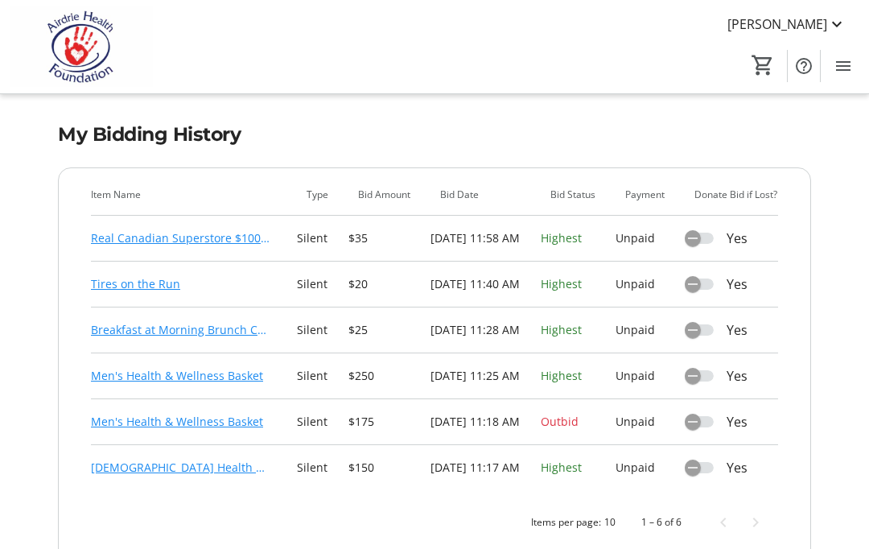
click at [91, 245] on link "Real Canadian Superstore $100 gift card" at bounding box center [181, 237] width 180 height 19
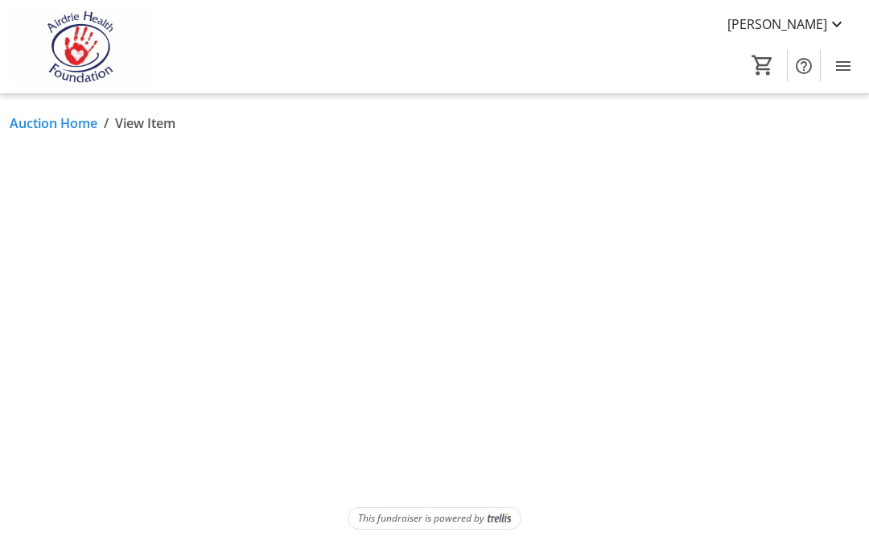
click at [108, 240] on html "Sam Bromley Home Silent Auction Donations Tickets 0 Home Silent Auction Donatio…" at bounding box center [434, 274] width 869 height 549
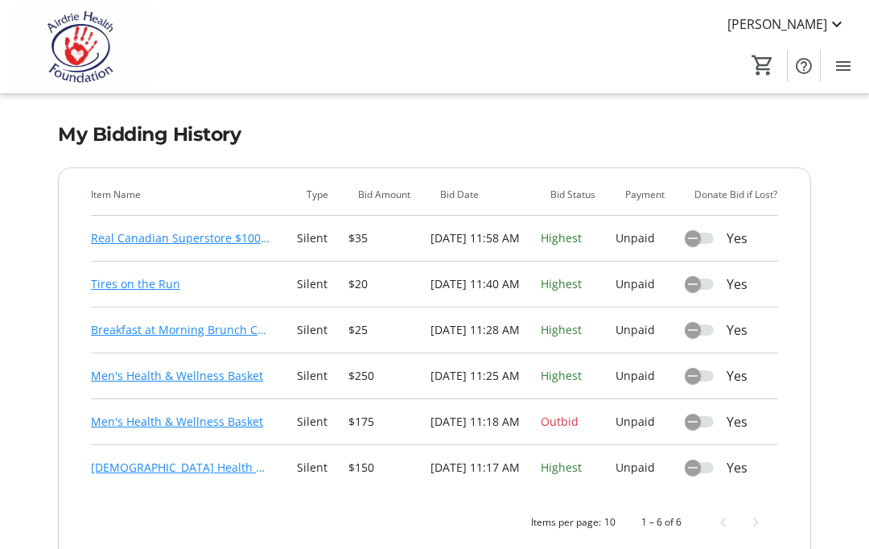
click at [95, 376] on link "Men's Health & Wellness Basket" at bounding box center [177, 375] width 172 height 19
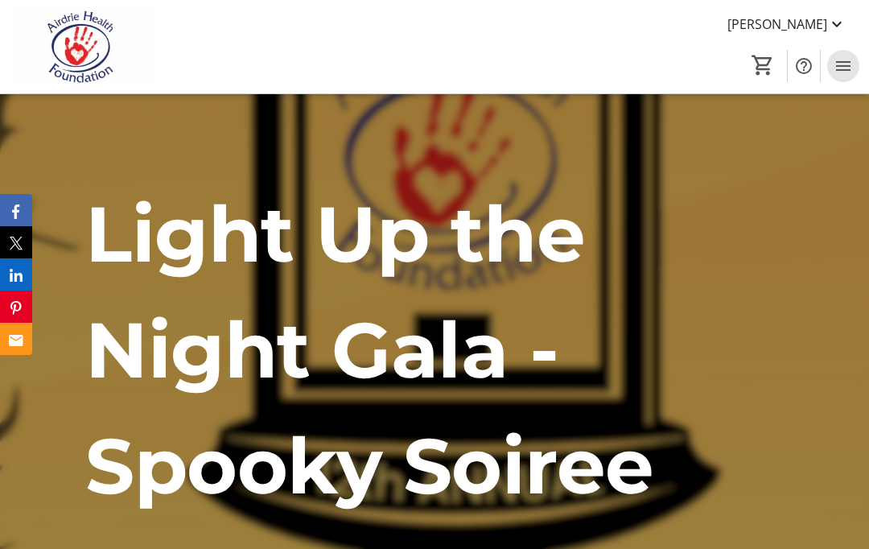
click at [845, 70] on mat-icon "Menu" at bounding box center [842, 65] width 19 height 19
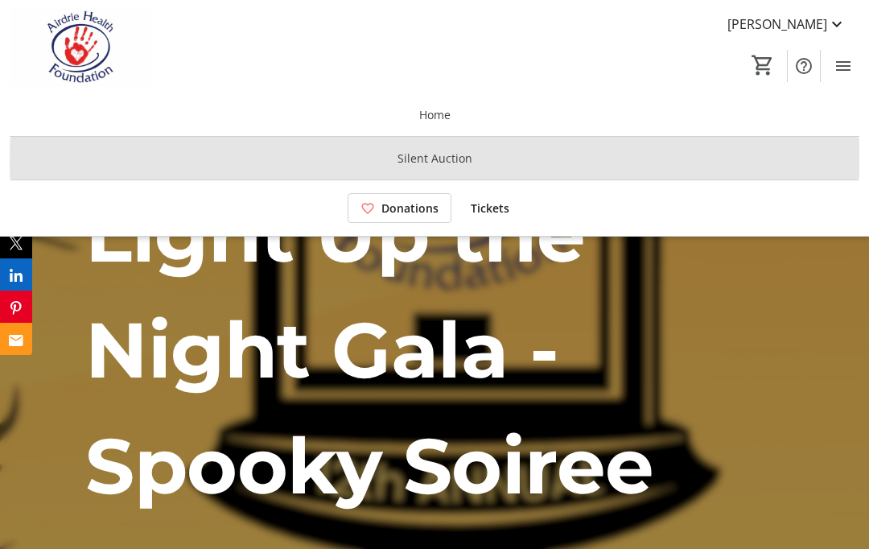
click at [760, 162] on span at bounding box center [434, 158] width 849 height 39
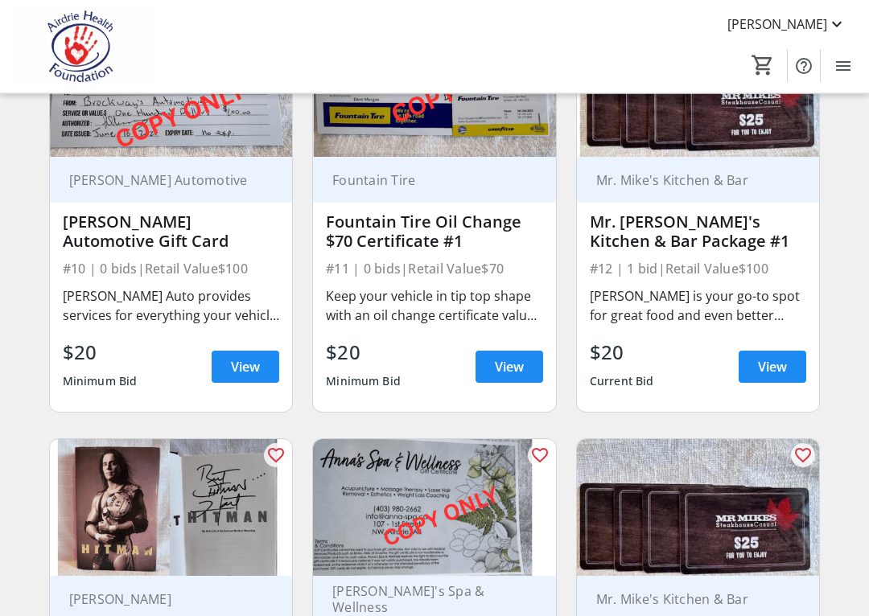
scroll to position [1472, 0]
click at [843, 60] on mat-icon "Menu" at bounding box center [842, 65] width 19 height 19
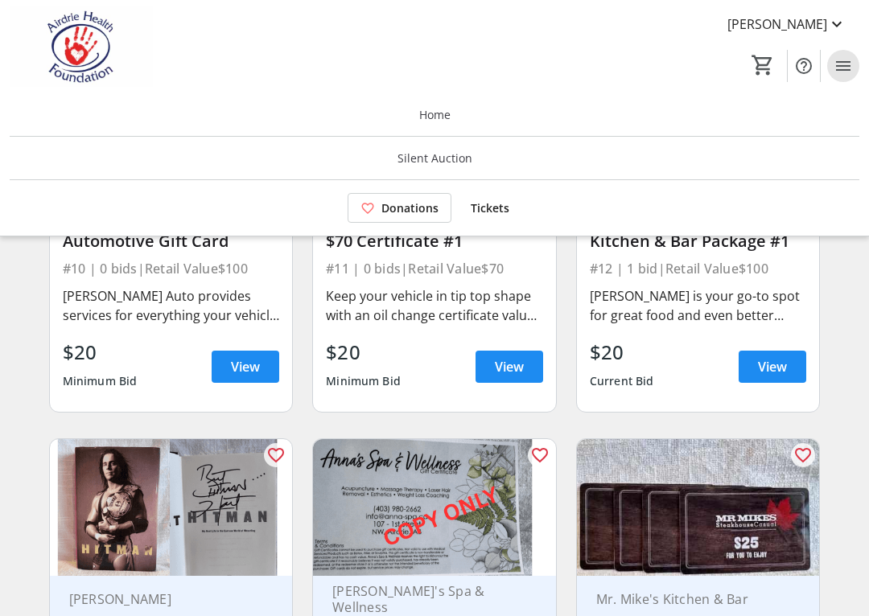
click at [857, 66] on span "Menu" at bounding box center [843, 66] width 32 height 32
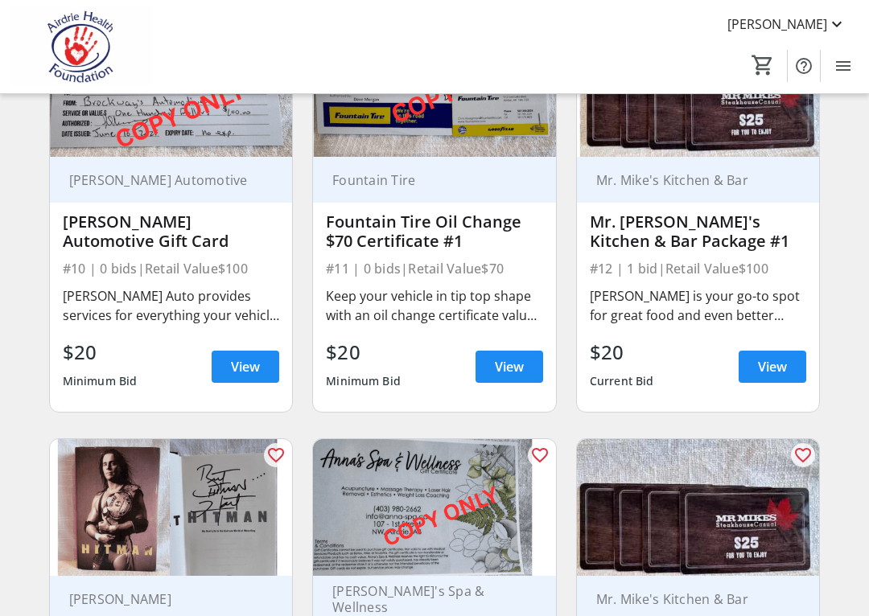
click at [845, 72] on mat-icon "Menu" at bounding box center [842, 65] width 19 height 19
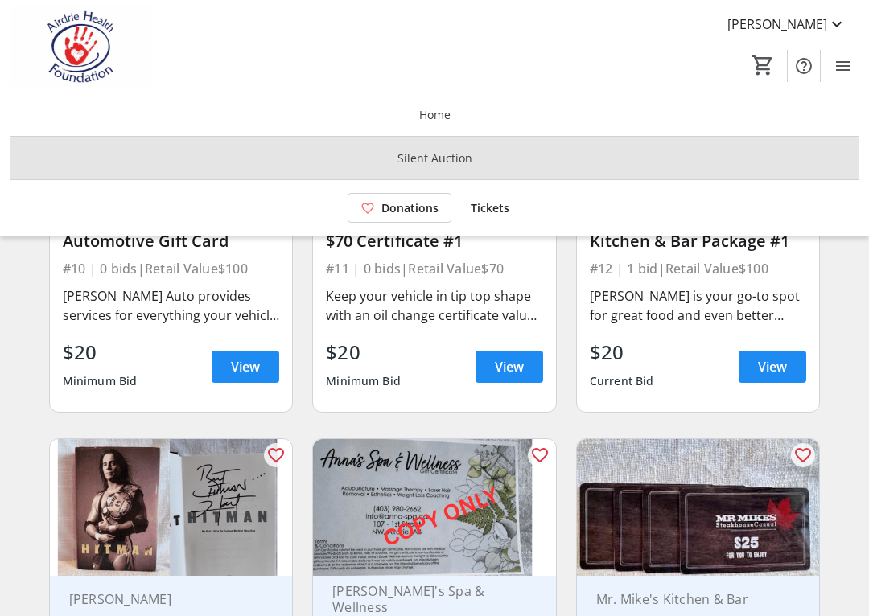
click at [721, 170] on span at bounding box center [434, 158] width 849 height 39
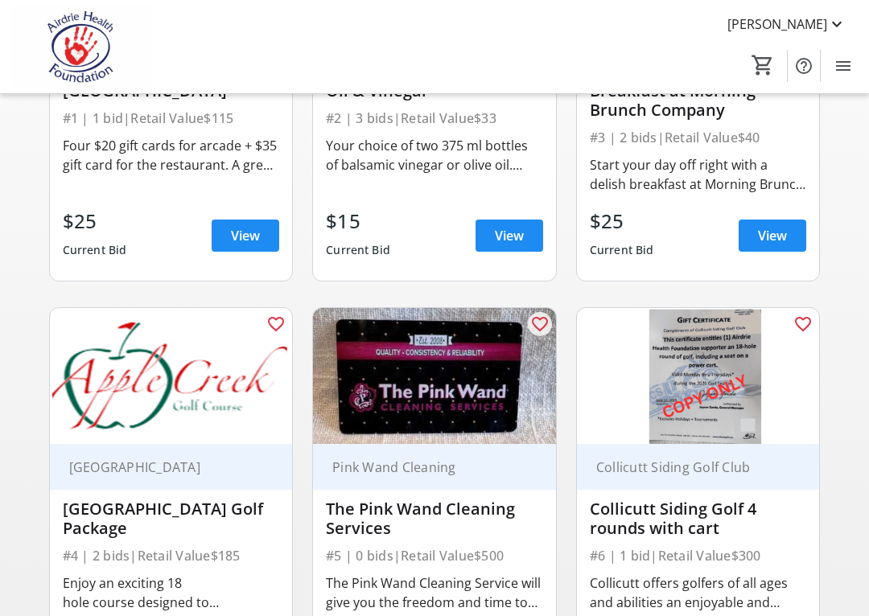
scroll to position [0, 0]
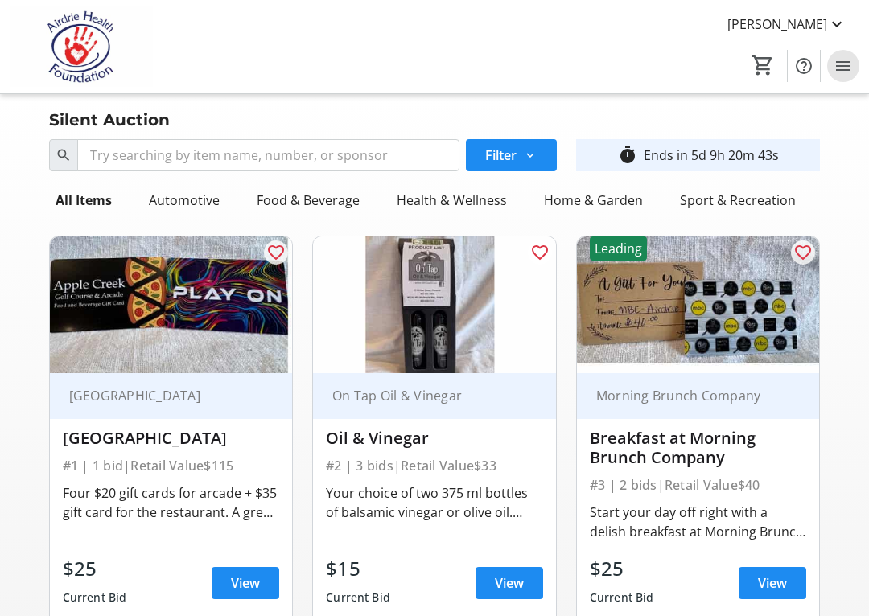
click at [846, 72] on mat-icon "Menu" at bounding box center [842, 65] width 19 height 19
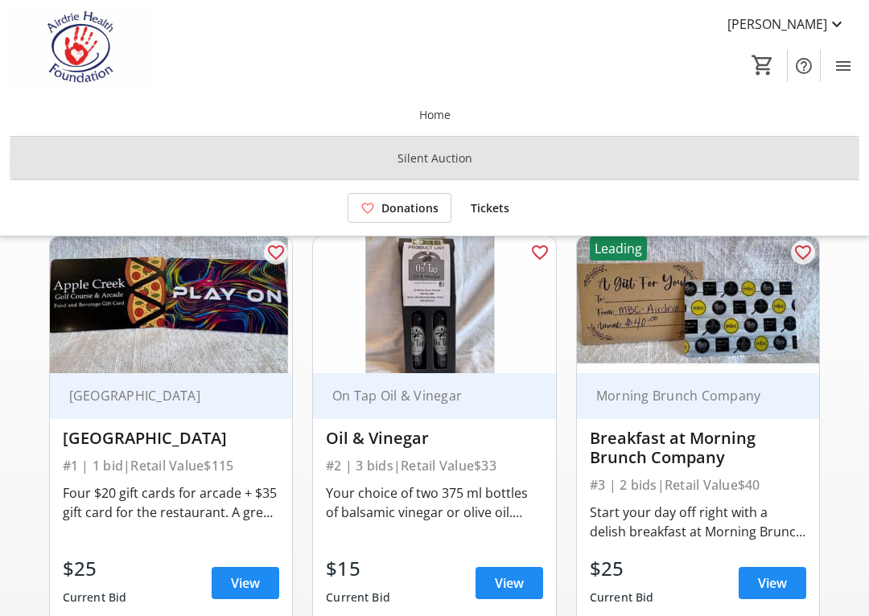
click at [812, 162] on span at bounding box center [434, 158] width 849 height 39
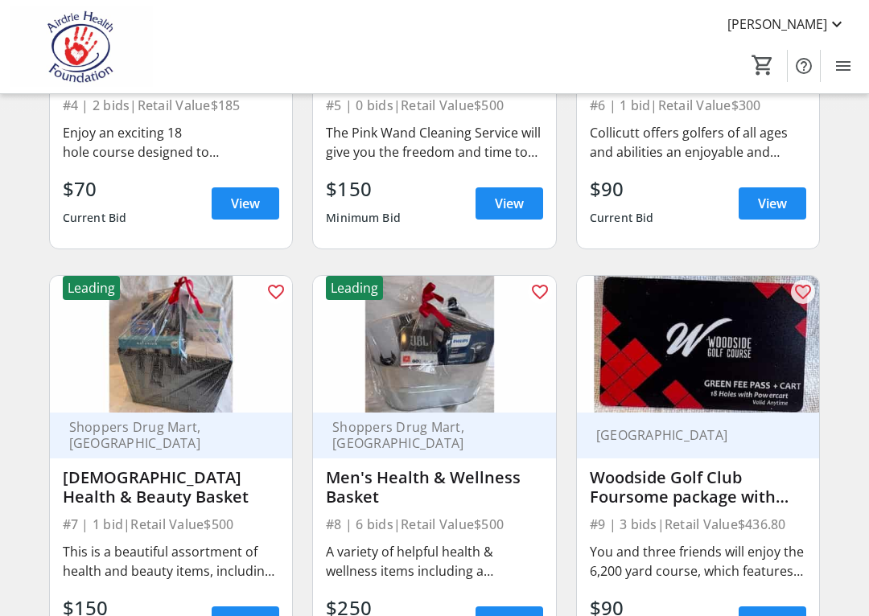
scroll to position [805, 0]
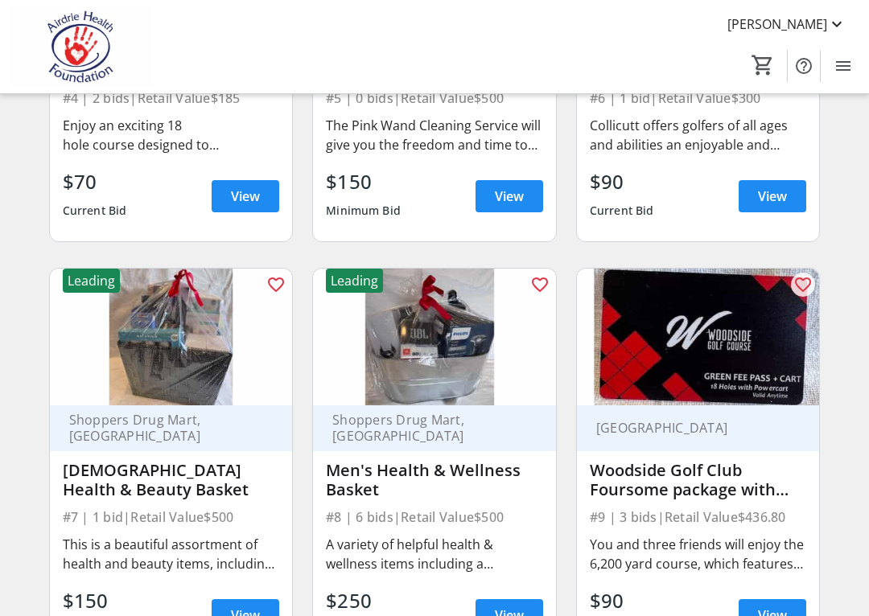
click at [374, 287] on div "Leading" at bounding box center [354, 281] width 57 height 24
click at [520, 372] on img at bounding box center [434, 337] width 243 height 137
click at [494, 455] on div "Shoppers Drug Mart, 1st Avenue Men's Health & Wellness Basket #8 | 6 bids | Ret…" at bounding box center [434, 532] width 243 height 255
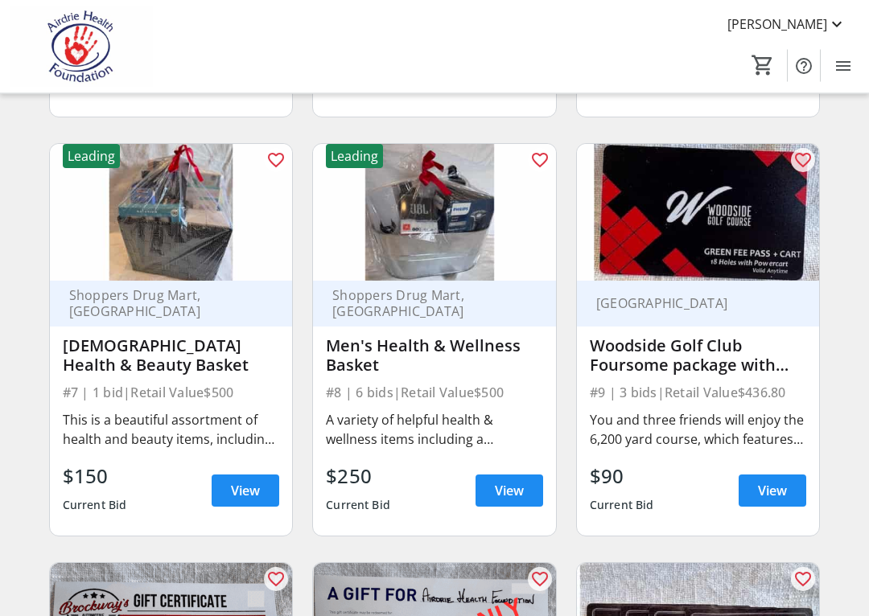
scroll to position [930, 0]
click at [520, 488] on span "View" at bounding box center [509, 490] width 29 height 19
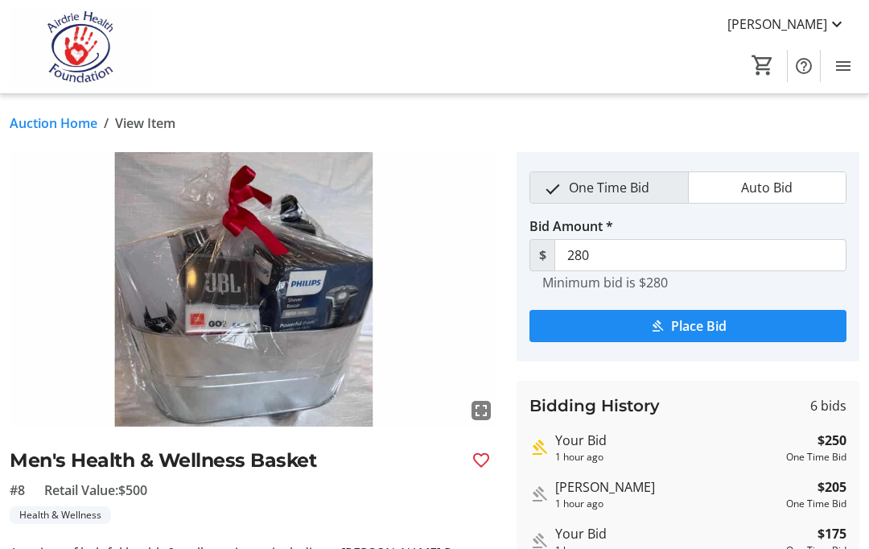
click at [854, 60] on span "Menu" at bounding box center [843, 66] width 32 height 32
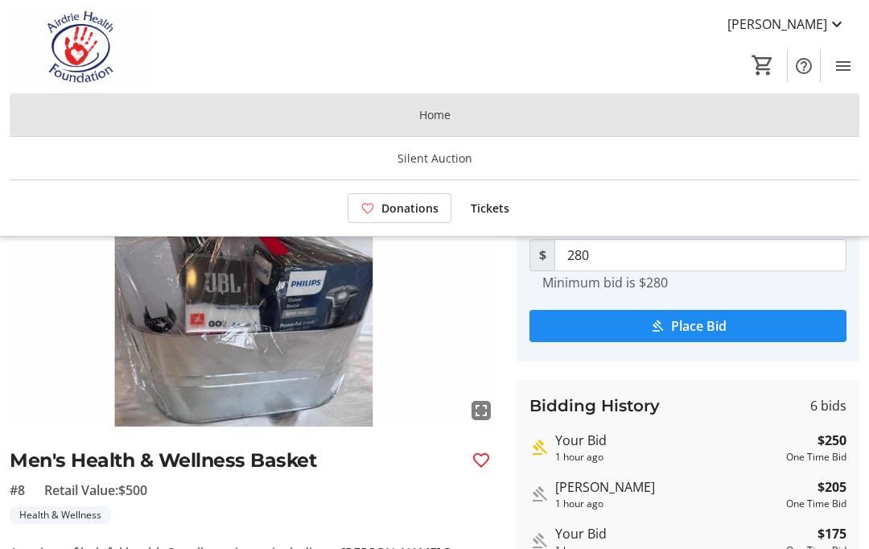
click at [672, 94] on span at bounding box center [434, 114] width 849 height 43
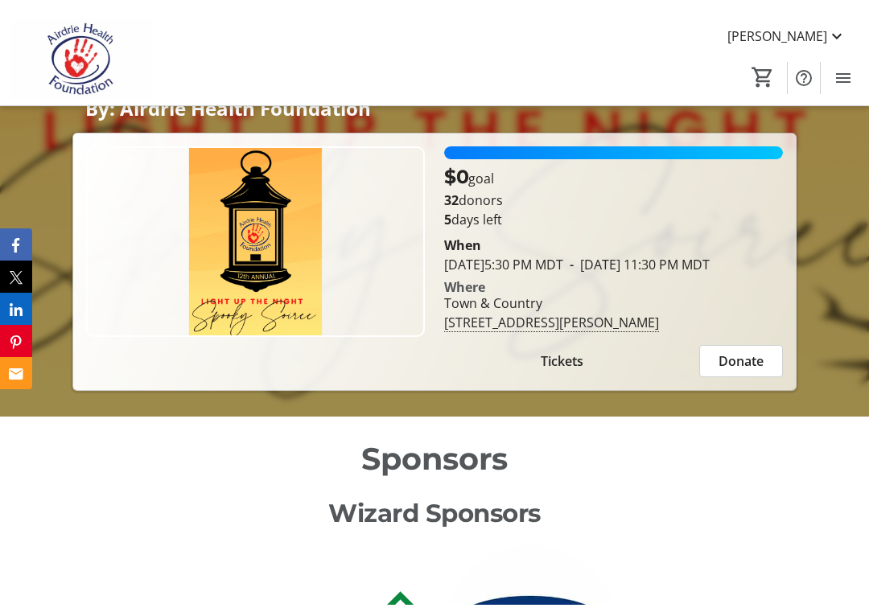
scroll to position [531, 0]
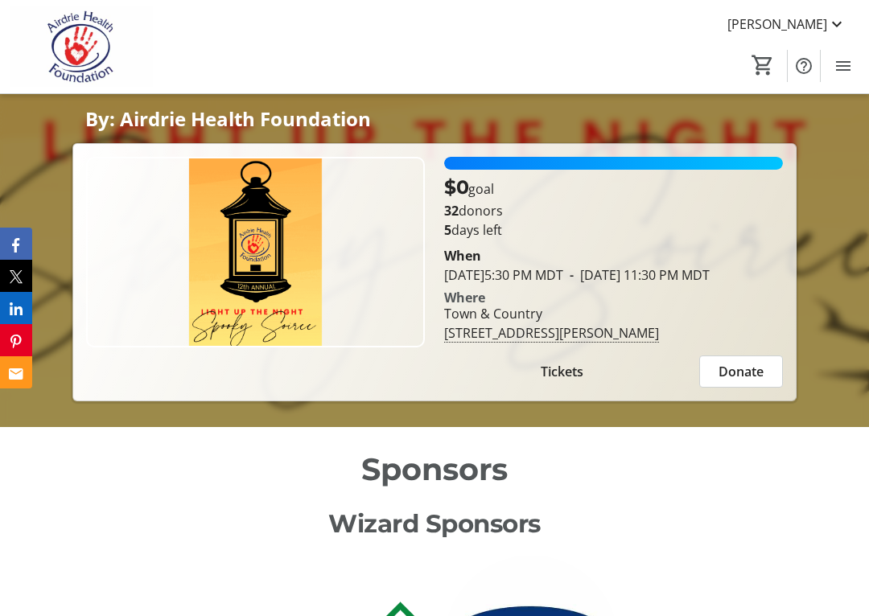
click at [861, 386] on div "Light Up the Night Gala - Spooky Soiree 2025 By: Airdrie Health Foundation Ligh…" at bounding box center [434, 23] width 869 height 756
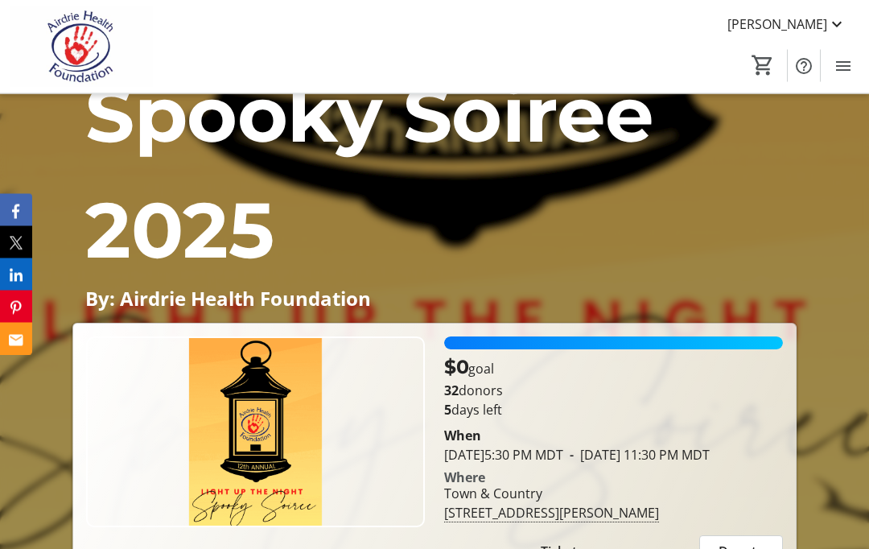
scroll to position [329, 0]
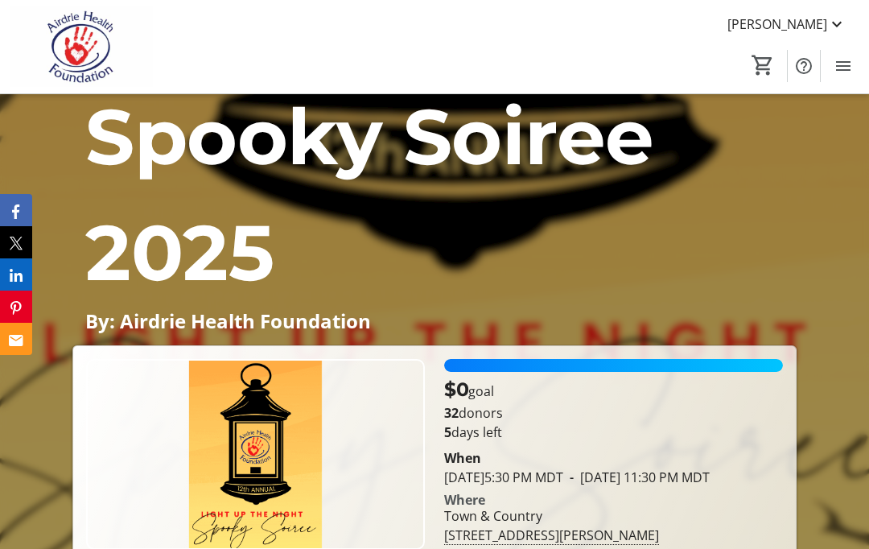
click at [845, 77] on span "Menu" at bounding box center [843, 66] width 32 height 32
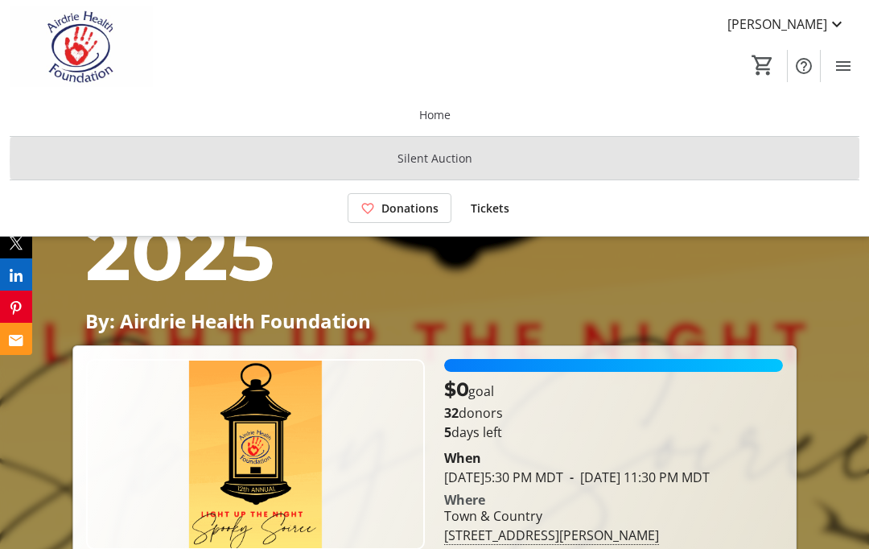
click at [777, 161] on span at bounding box center [434, 158] width 849 height 39
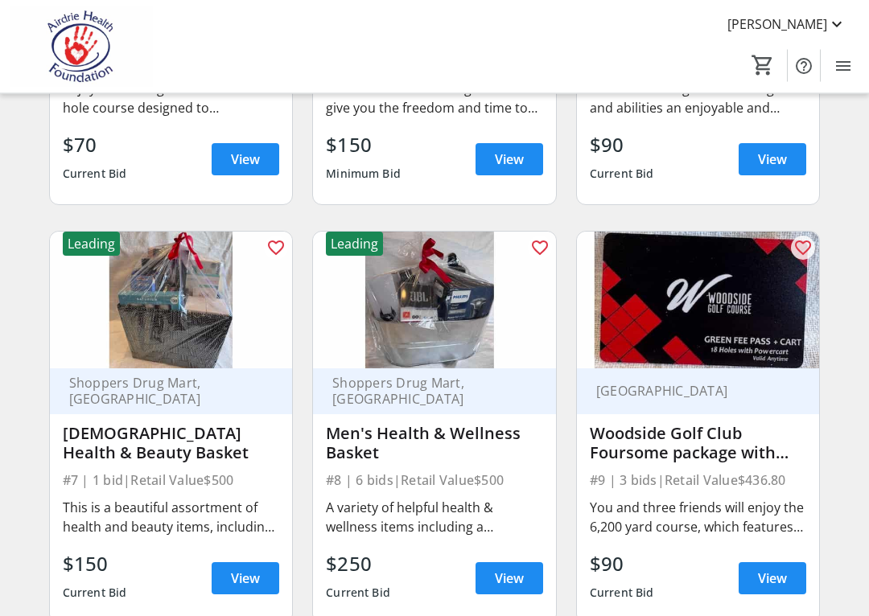
scroll to position [842, 0]
